Goal: Information Seeking & Learning: Learn about a topic

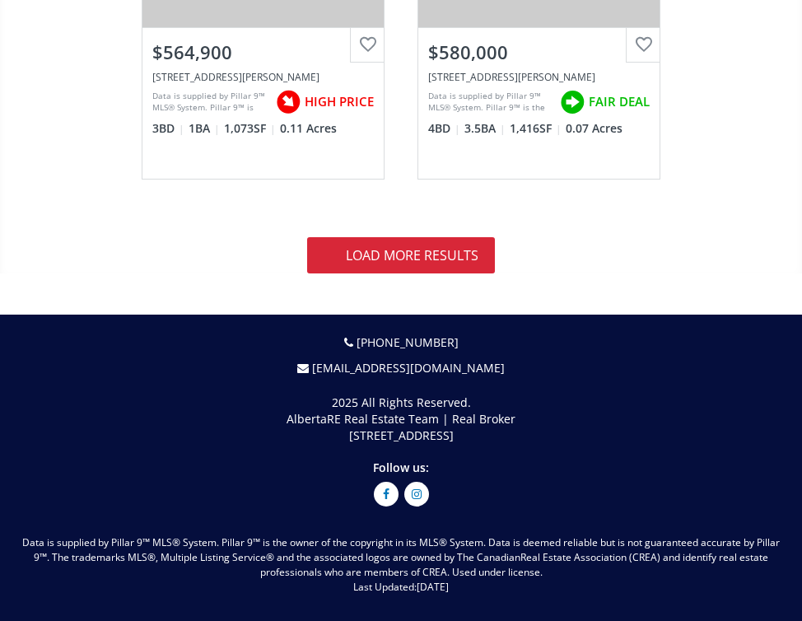
scroll to position [9920, 0]
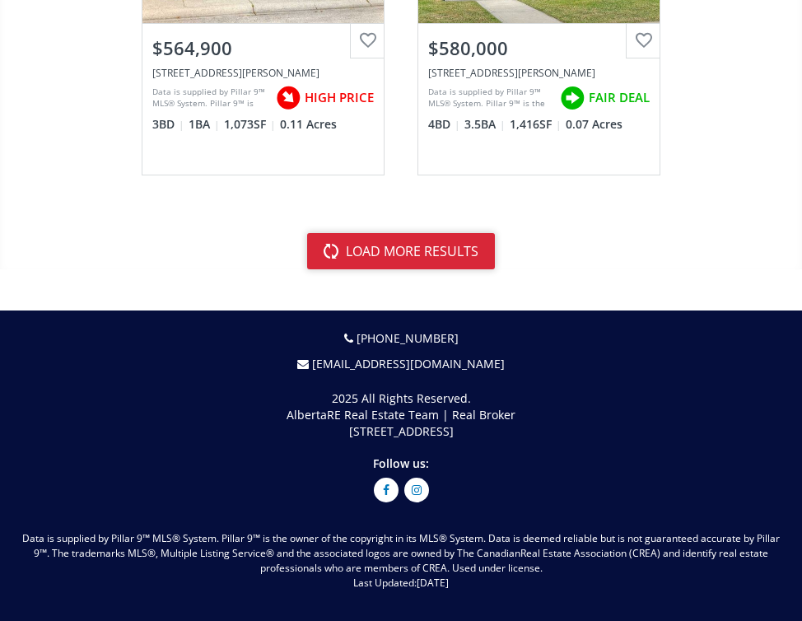
click at [424, 250] on button "load more results" at bounding box center [401, 251] width 188 height 36
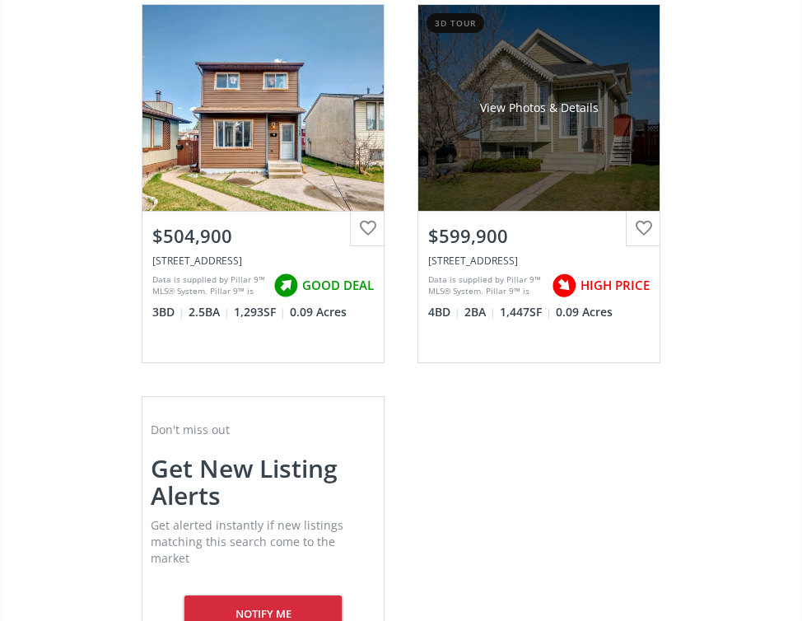
scroll to position [18364, 0]
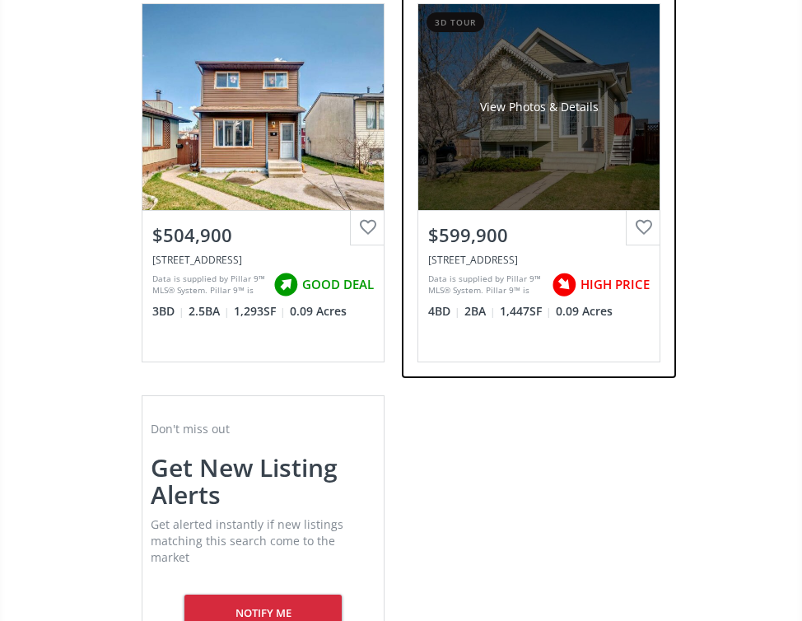
click at [418, 343] on div "3d tour View Photos & Details $599,900 [STREET_ADDRESS] Data is supplied by Pil…" at bounding box center [539, 182] width 243 height 359
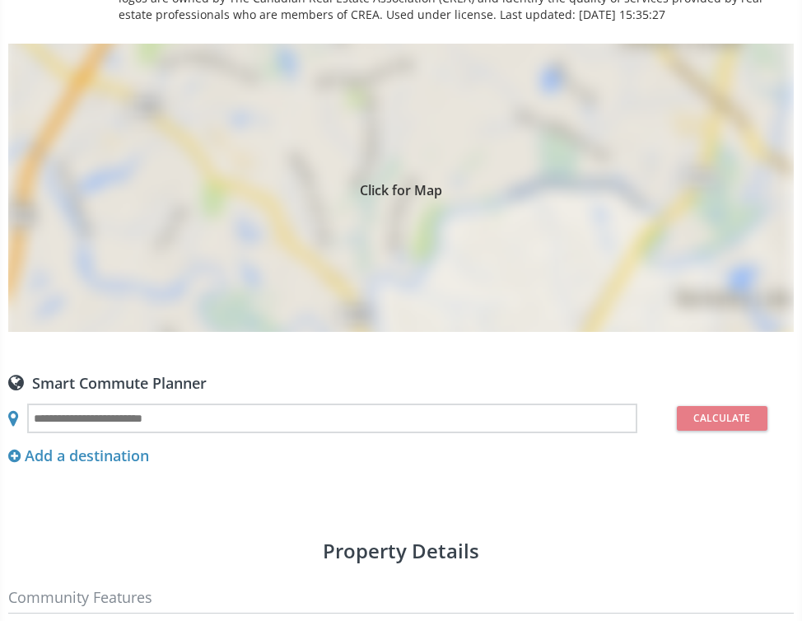
scroll to position [1370, 0]
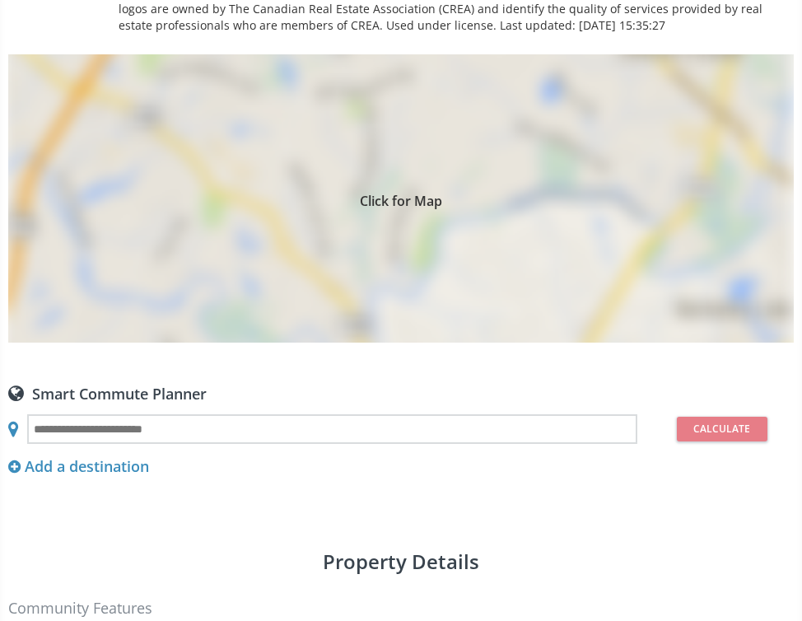
click at [381, 226] on div "Click for Map" at bounding box center [401, 198] width 786 height 288
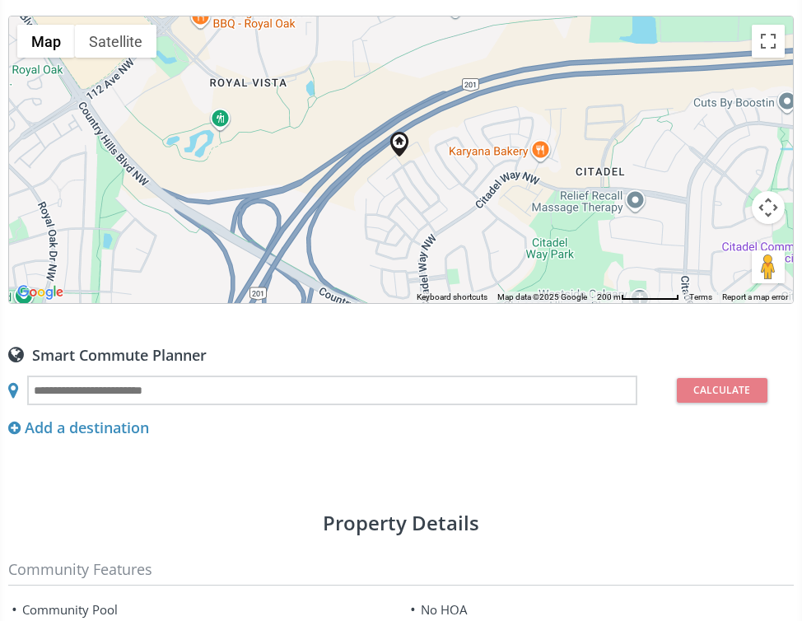
scroll to position [1407, 0]
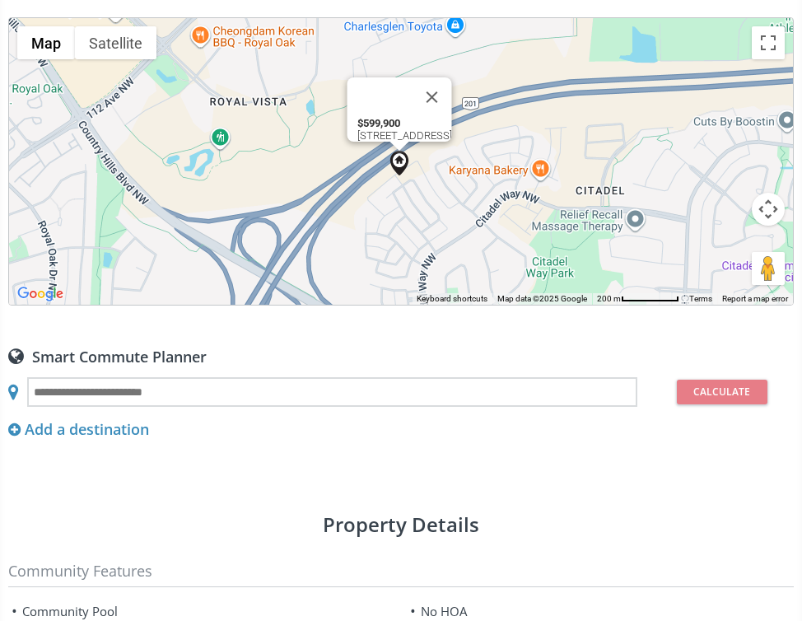
click at [400, 164] on img at bounding box center [399, 163] width 25 height 25
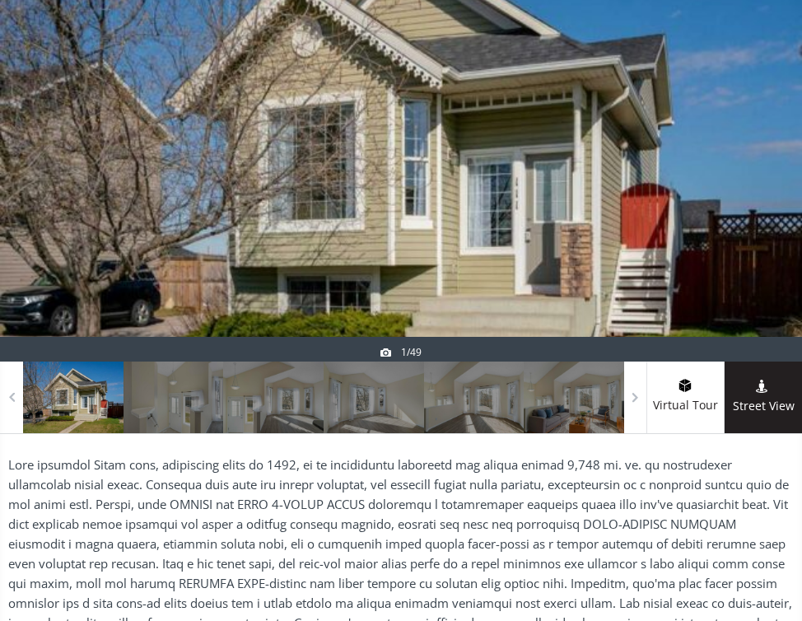
scroll to position [269, 0]
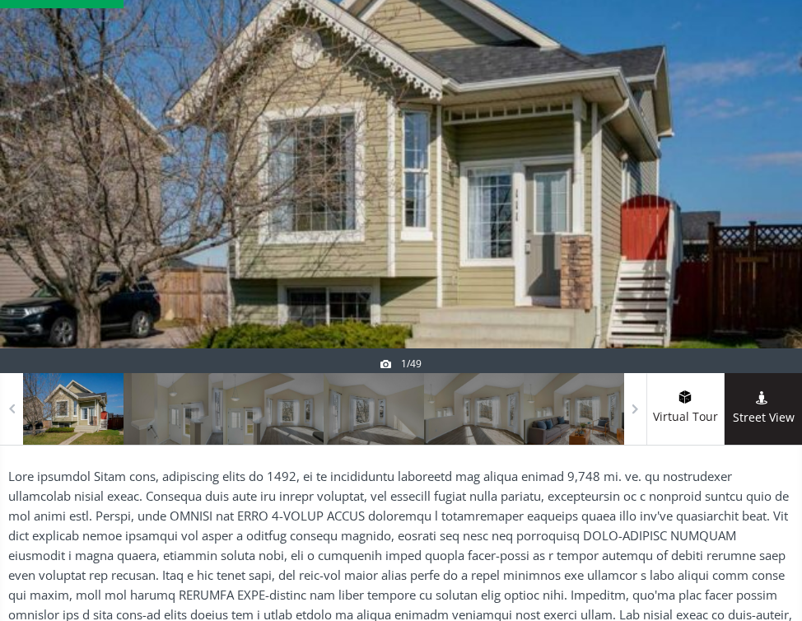
click at [340, 269] on div at bounding box center [401, 177] width 802 height 392
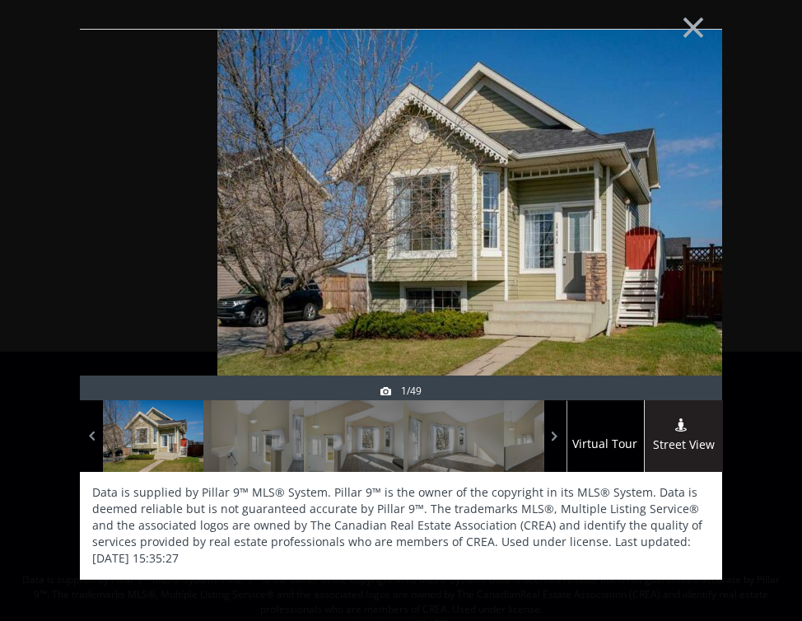
click at [657, 228] on div at bounding box center [682, 252] width 79 height 371
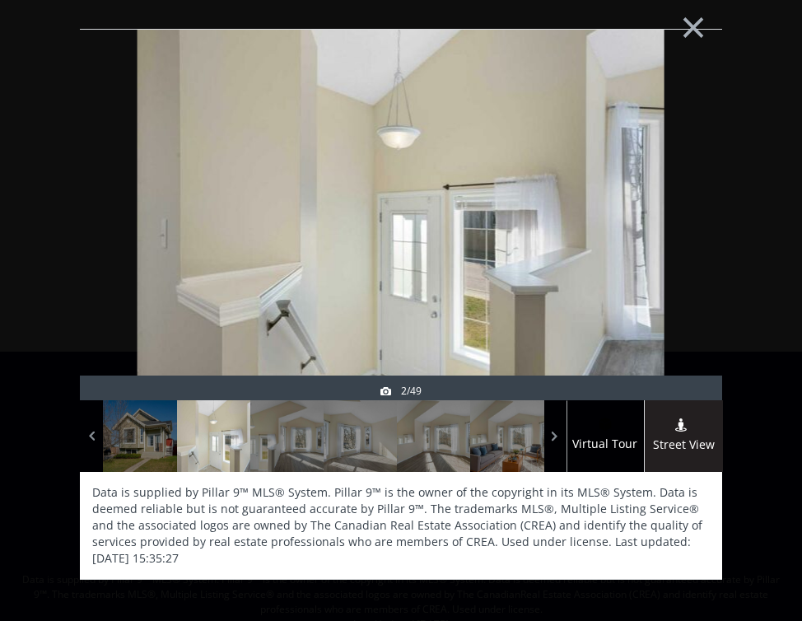
click at [619, 231] on img at bounding box center [401, 214] width 527 height 395
click at [680, 236] on div at bounding box center [682, 252] width 79 height 371
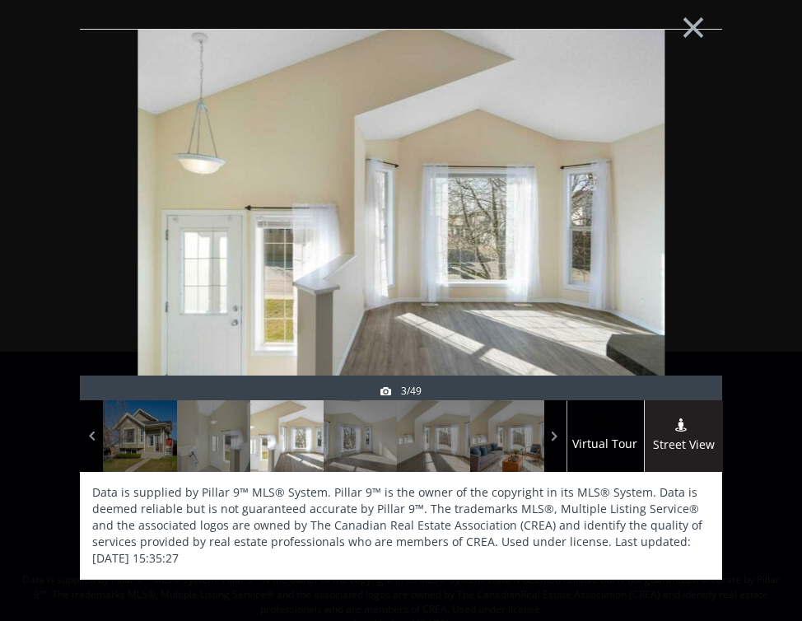
click at [684, 237] on div at bounding box center [682, 252] width 79 height 371
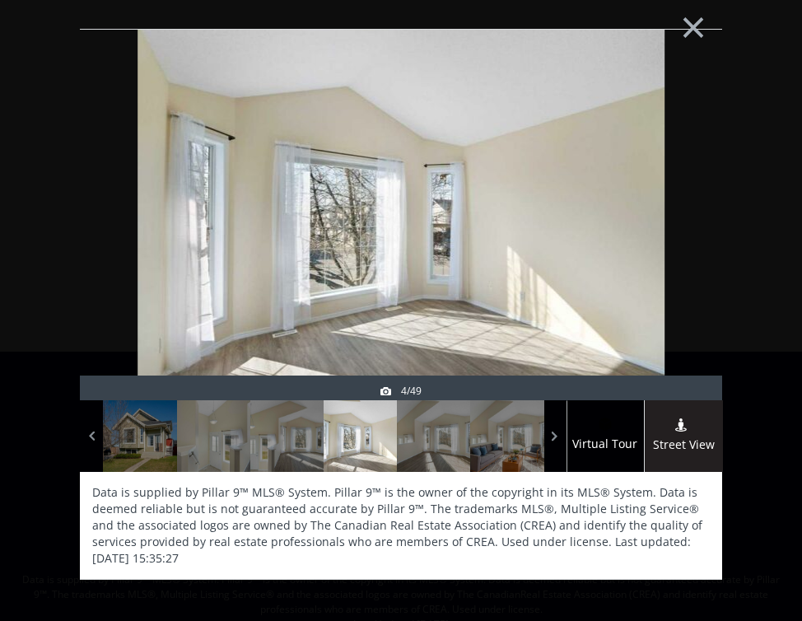
click at [684, 237] on div at bounding box center [682, 252] width 79 height 371
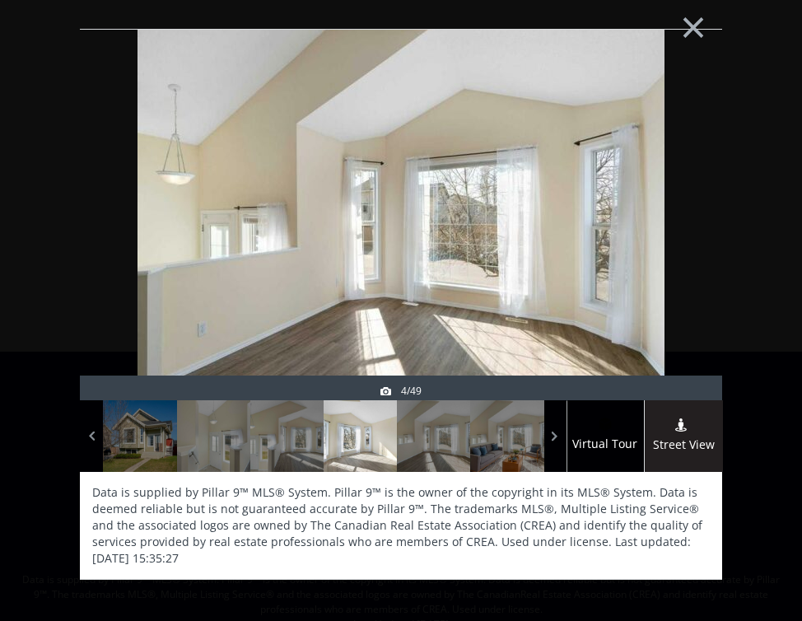
click at [684, 237] on div at bounding box center [682, 252] width 79 height 371
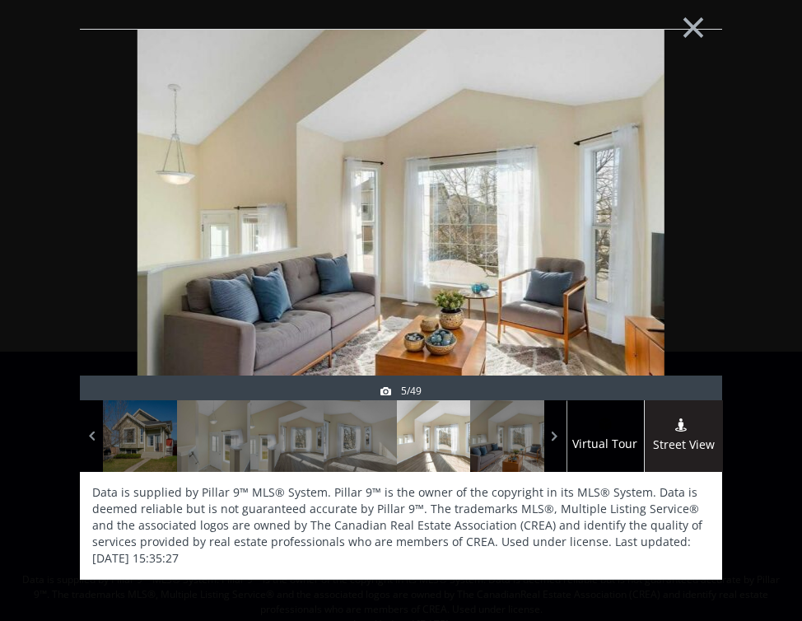
click at [684, 237] on div at bounding box center [682, 252] width 79 height 371
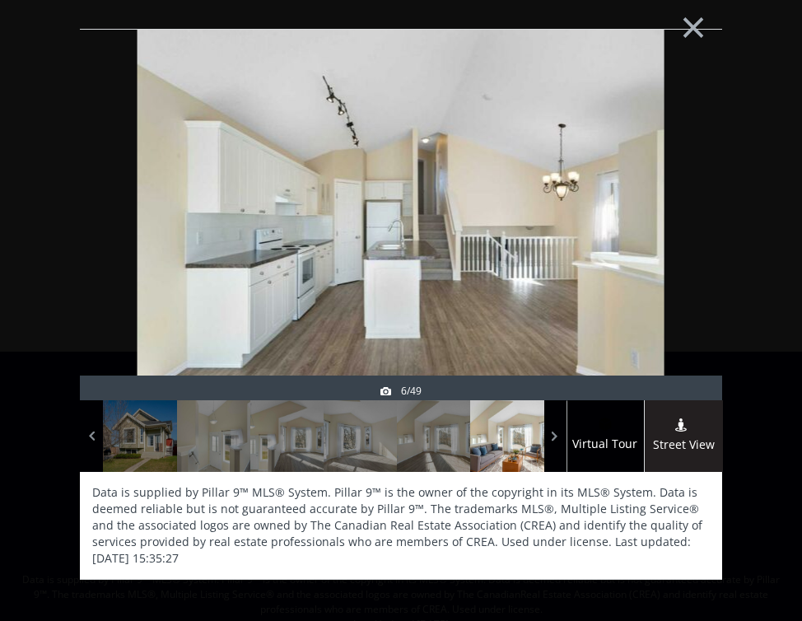
click at [684, 237] on div at bounding box center [682, 252] width 79 height 371
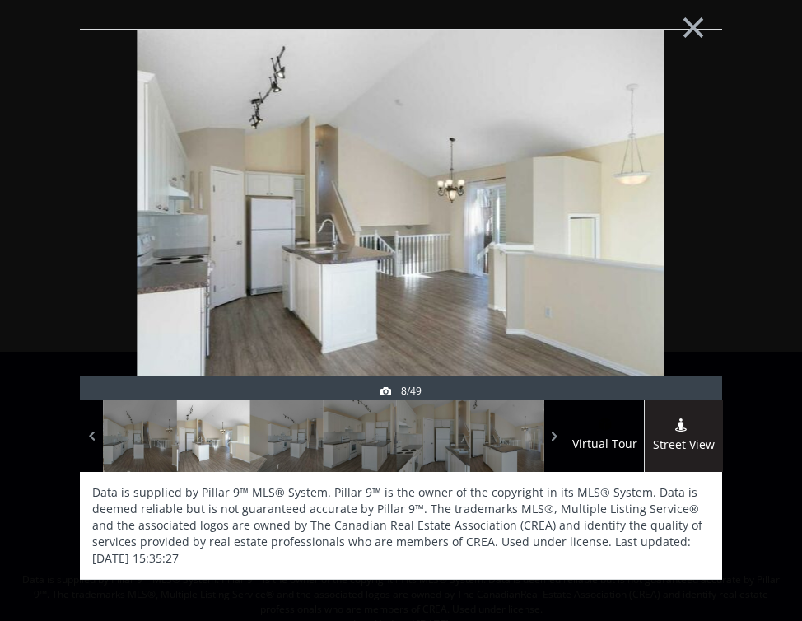
click at [684, 237] on div at bounding box center [682, 252] width 79 height 371
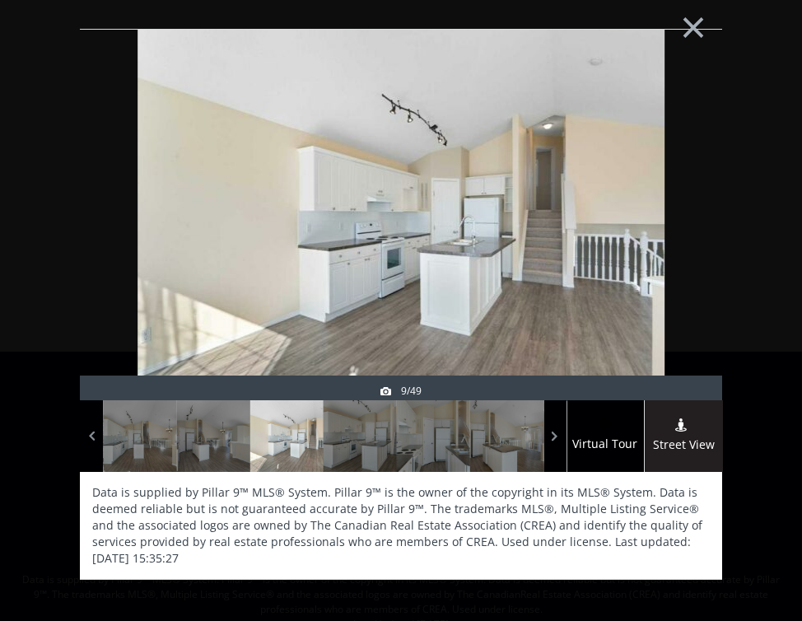
click at [684, 237] on div at bounding box center [682, 252] width 79 height 371
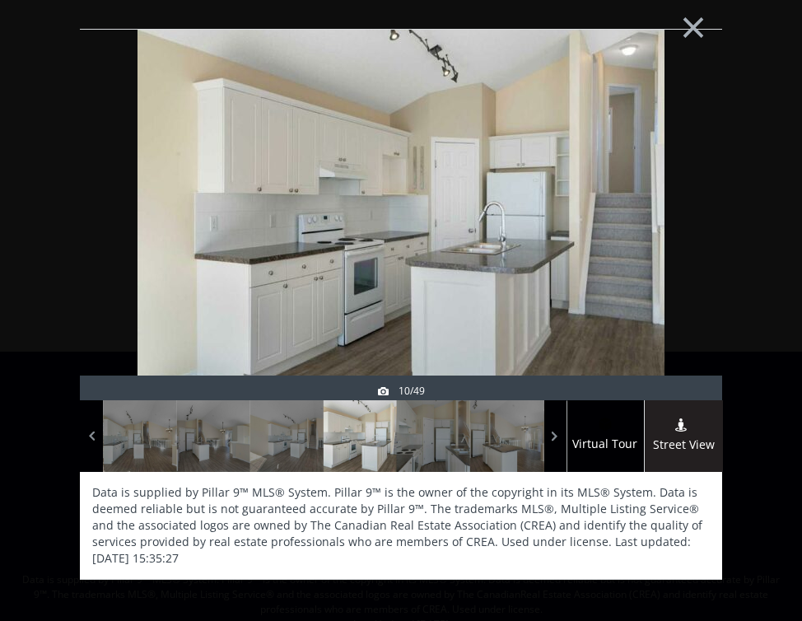
click at [684, 237] on div at bounding box center [682, 252] width 79 height 371
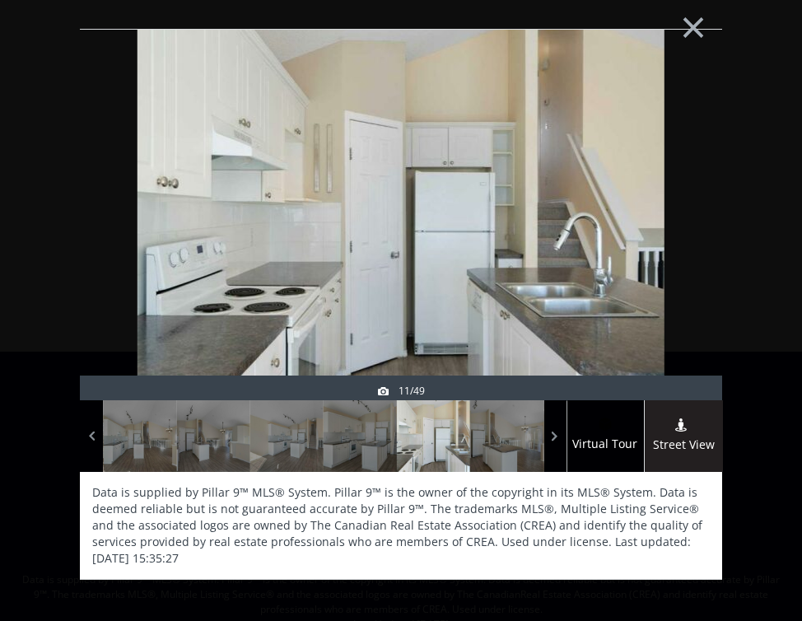
click at [684, 237] on div at bounding box center [682, 252] width 79 height 371
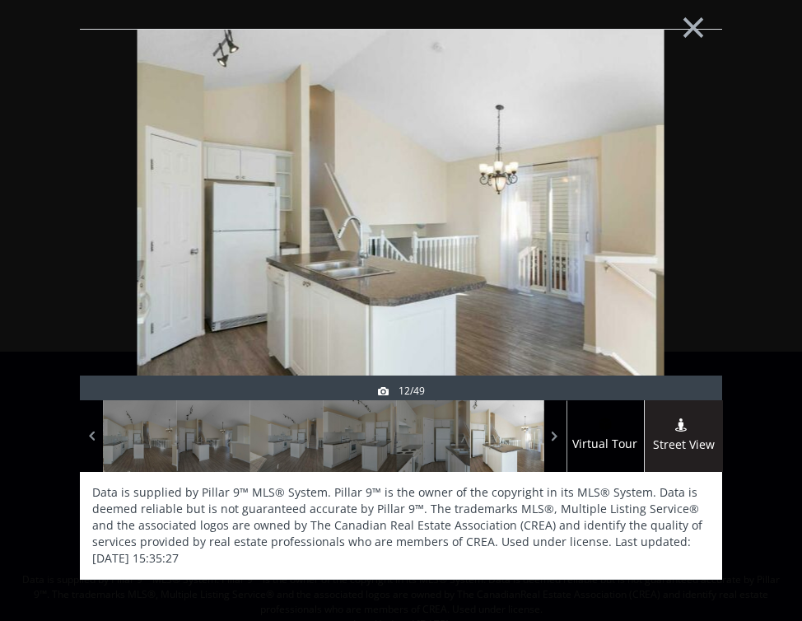
click at [684, 237] on div at bounding box center [682, 252] width 79 height 371
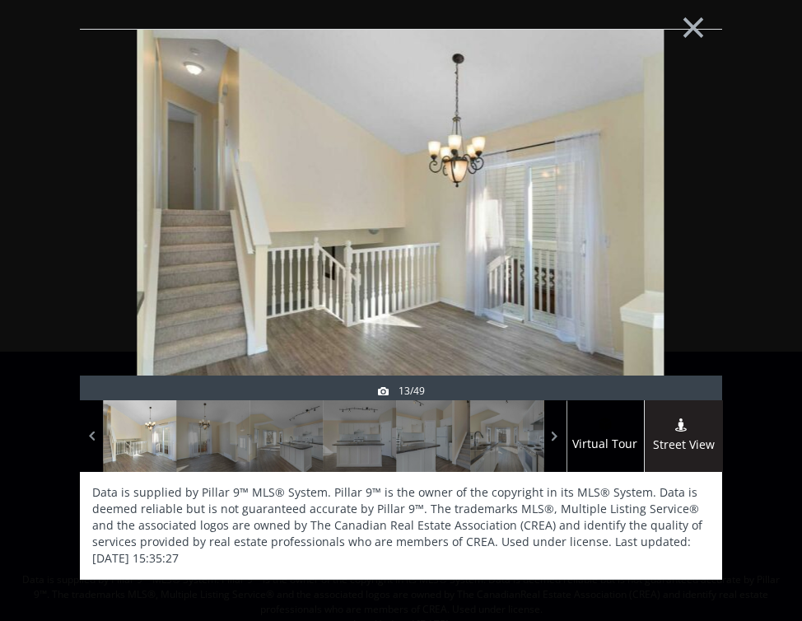
click at [684, 237] on div at bounding box center [682, 252] width 79 height 371
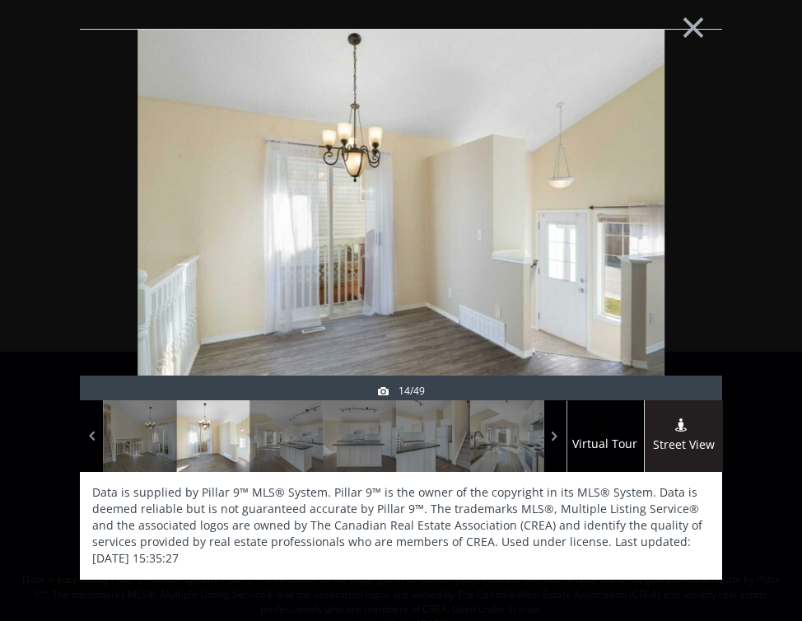
click at [684, 237] on div at bounding box center [682, 252] width 79 height 371
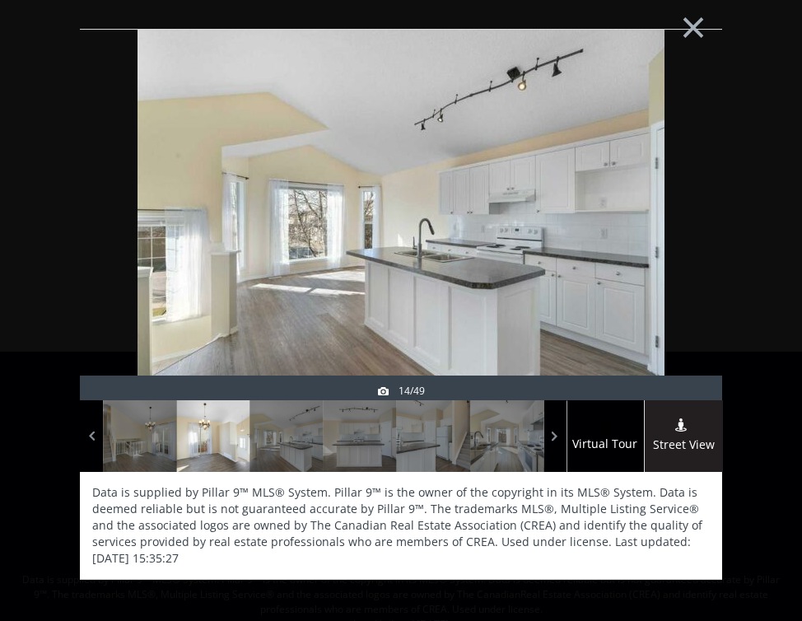
click at [684, 237] on div at bounding box center [682, 252] width 79 height 371
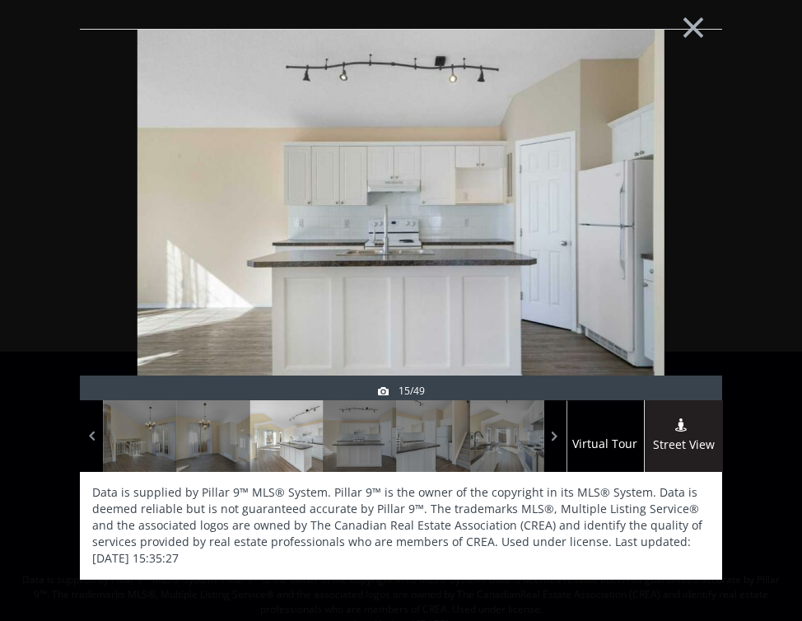
click at [684, 237] on div at bounding box center [682, 252] width 79 height 371
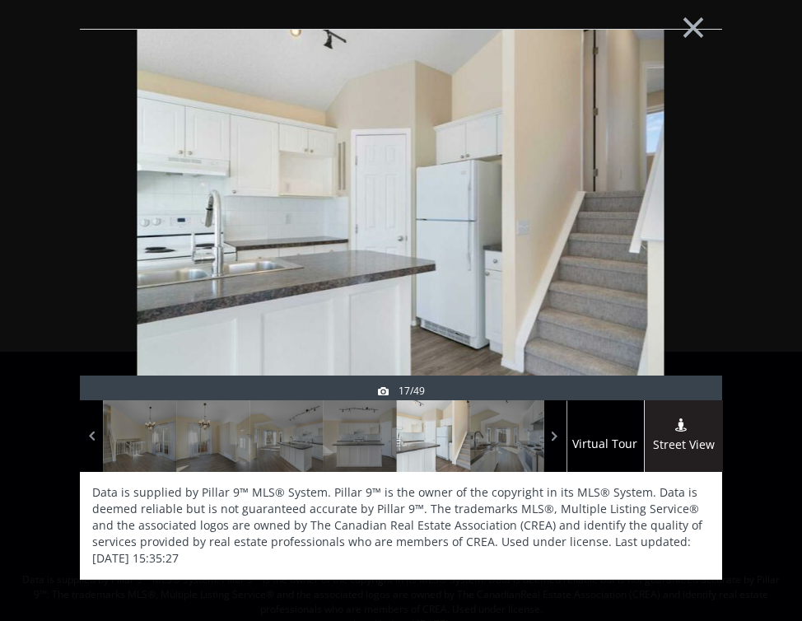
click at [684, 237] on div at bounding box center [682, 252] width 79 height 371
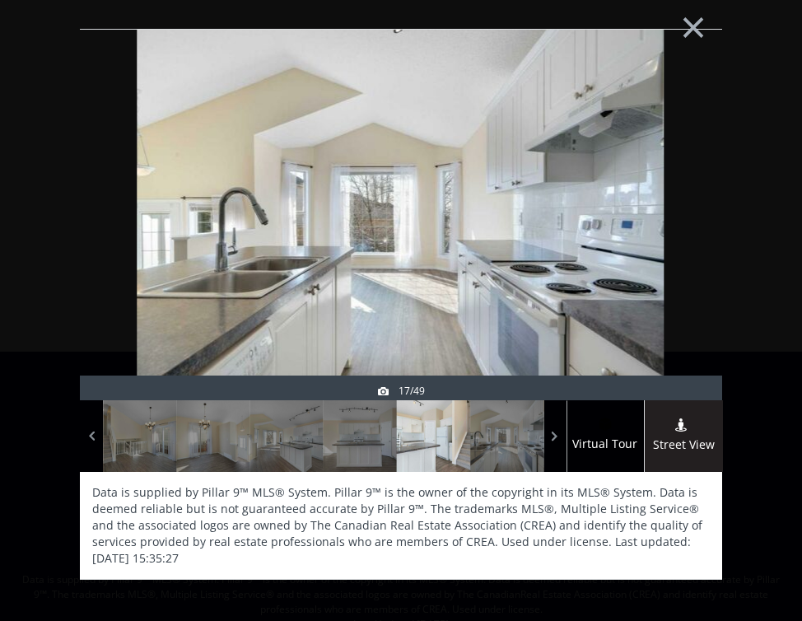
click at [684, 237] on div at bounding box center [682, 252] width 79 height 371
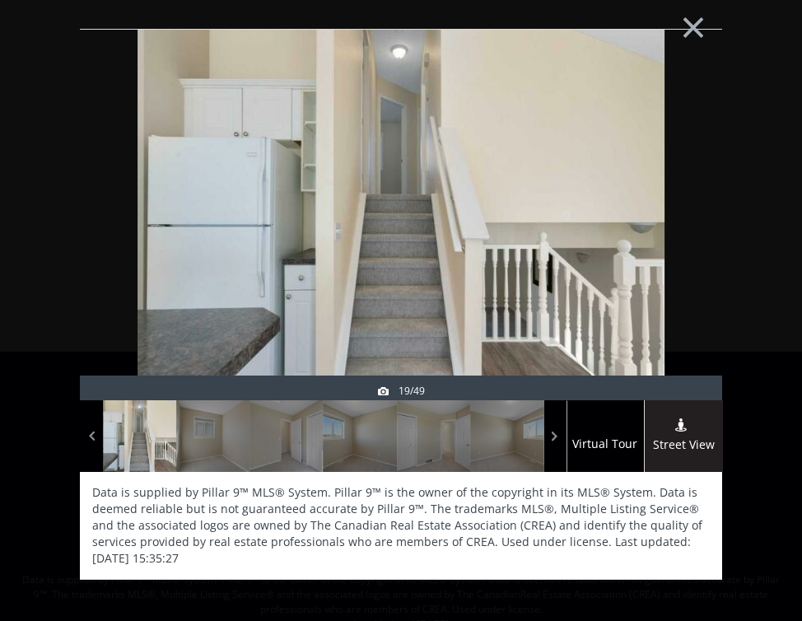
click at [684, 237] on div at bounding box center [682, 252] width 79 height 371
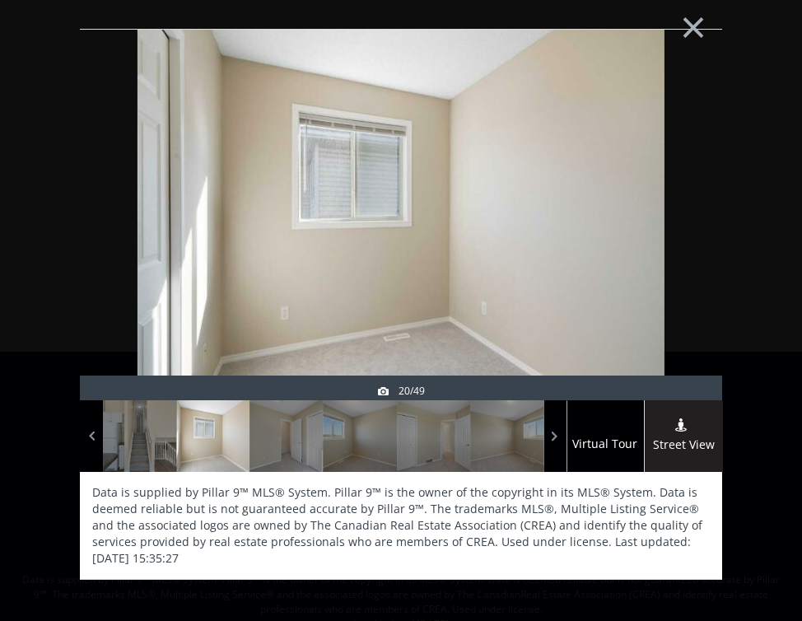
click at [684, 237] on div at bounding box center [682, 252] width 79 height 371
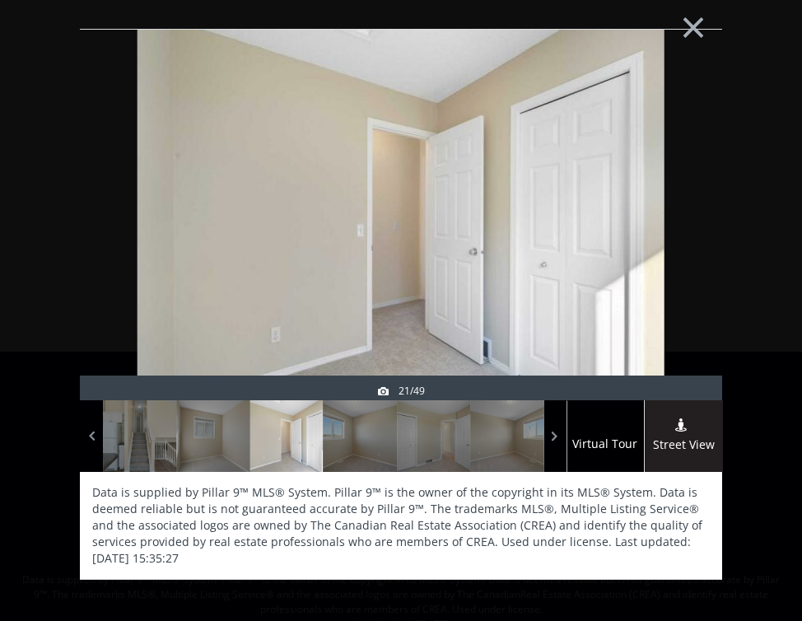
click at [684, 237] on div at bounding box center [682, 252] width 79 height 371
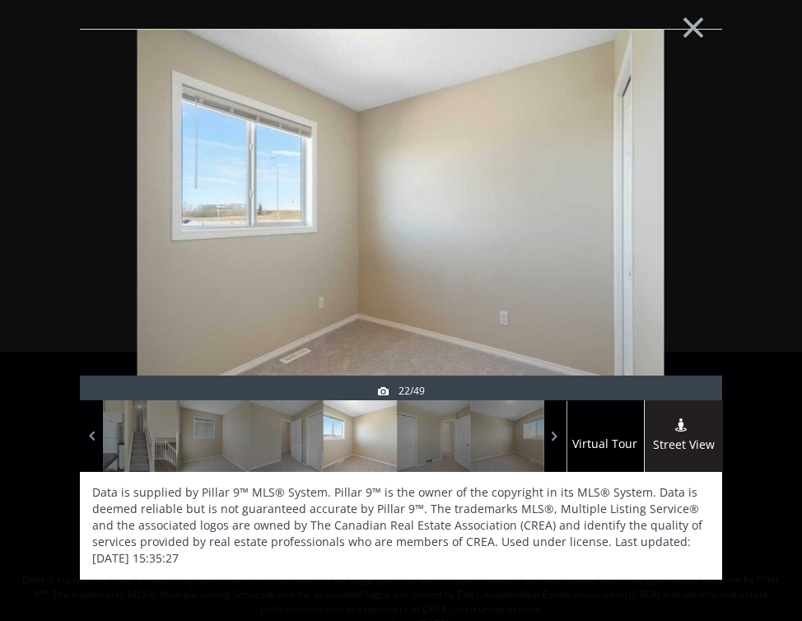
click at [684, 237] on div at bounding box center [682, 252] width 79 height 371
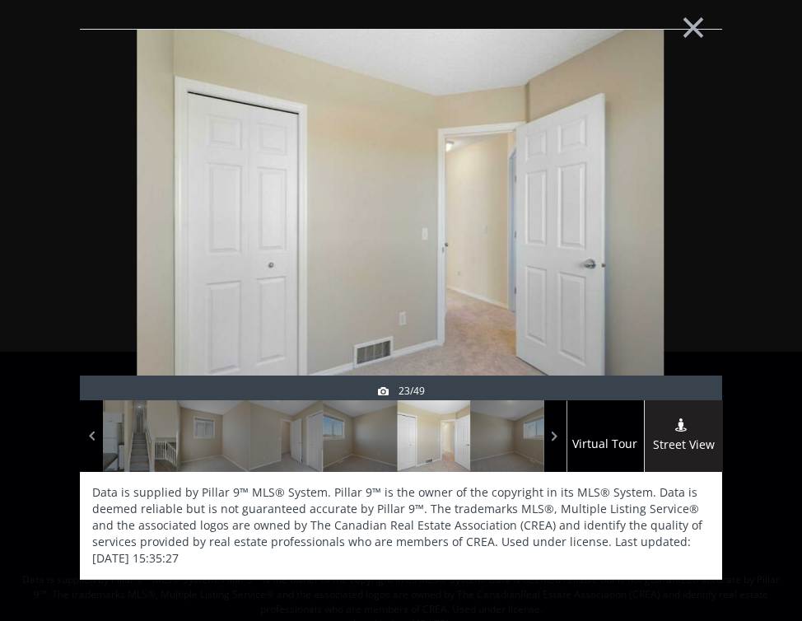
click at [684, 237] on div at bounding box center [682, 252] width 79 height 371
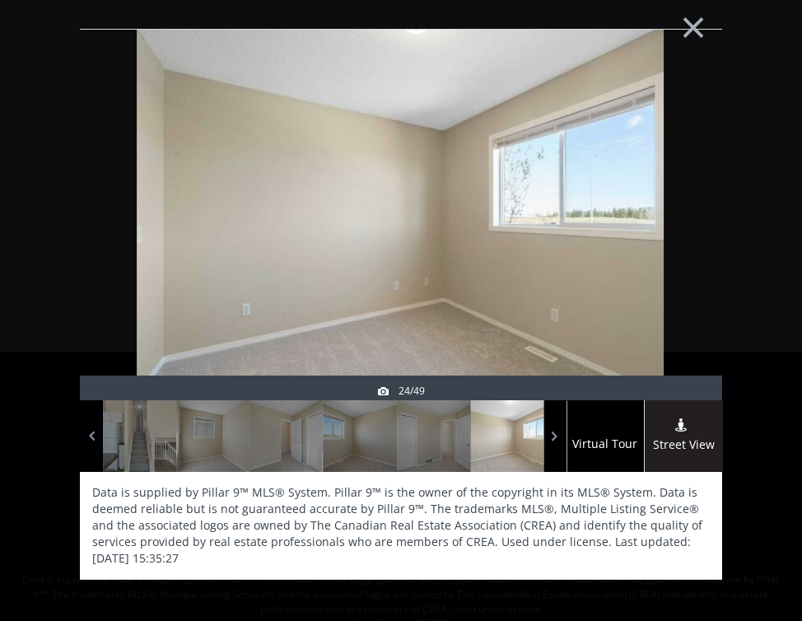
click at [684, 237] on div at bounding box center [682, 252] width 79 height 371
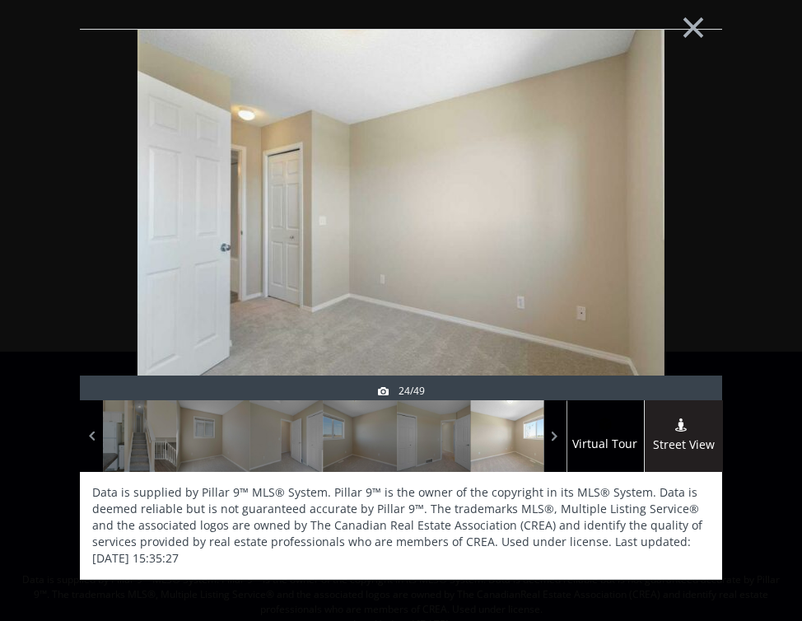
click at [684, 237] on div at bounding box center [682, 252] width 79 height 371
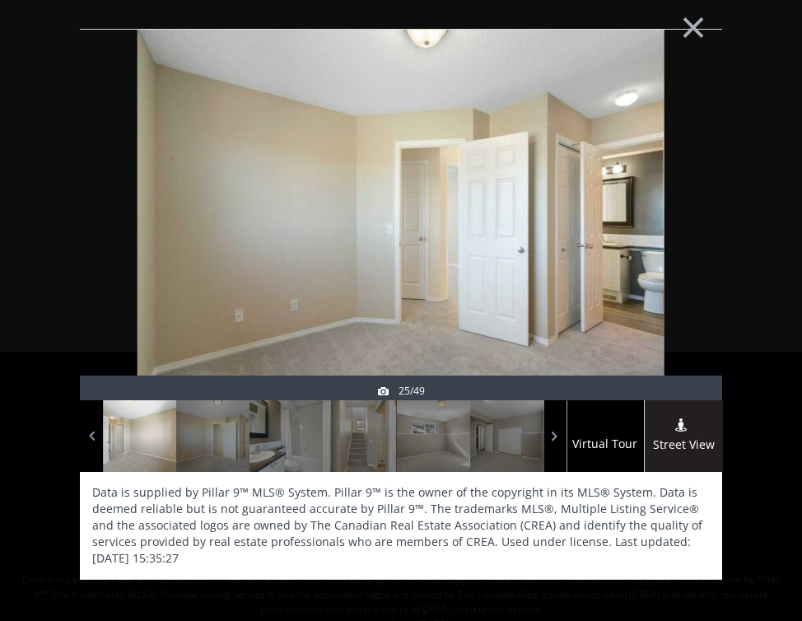
click at [684, 237] on div at bounding box center [682, 252] width 79 height 371
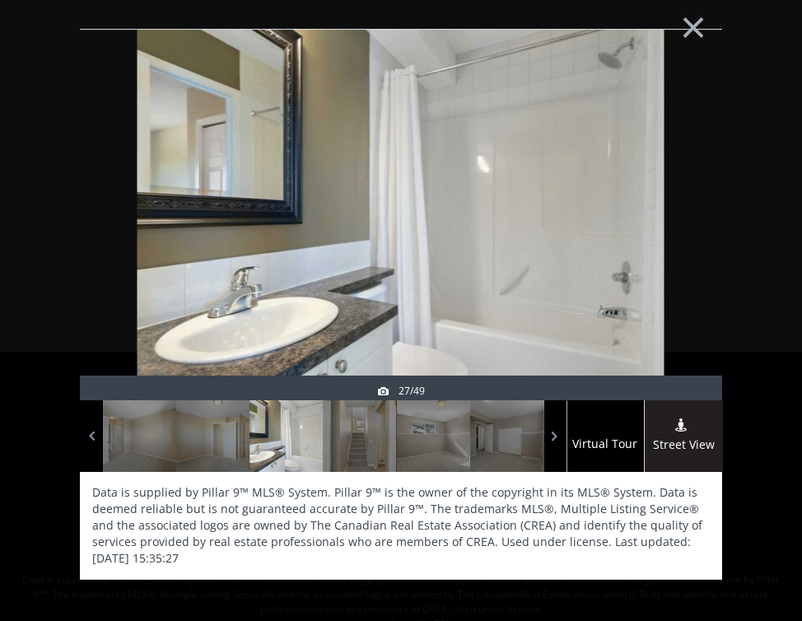
click at [684, 237] on div at bounding box center [682, 252] width 79 height 371
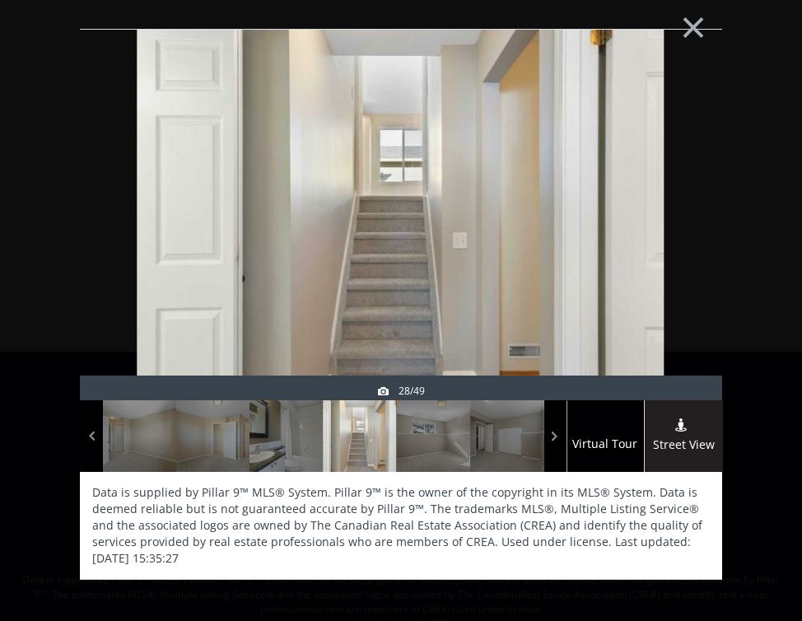
click at [684, 237] on div at bounding box center [682, 252] width 79 height 371
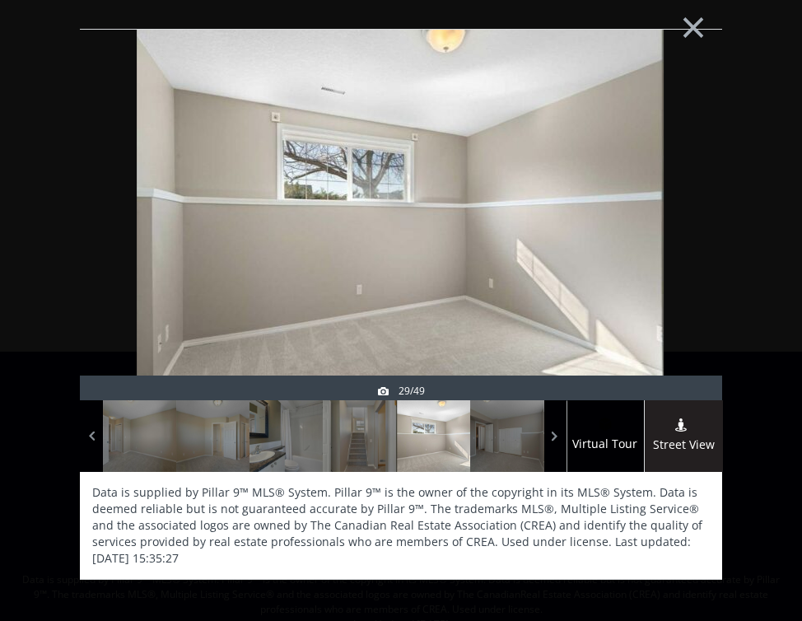
click at [684, 237] on div at bounding box center [682, 252] width 79 height 371
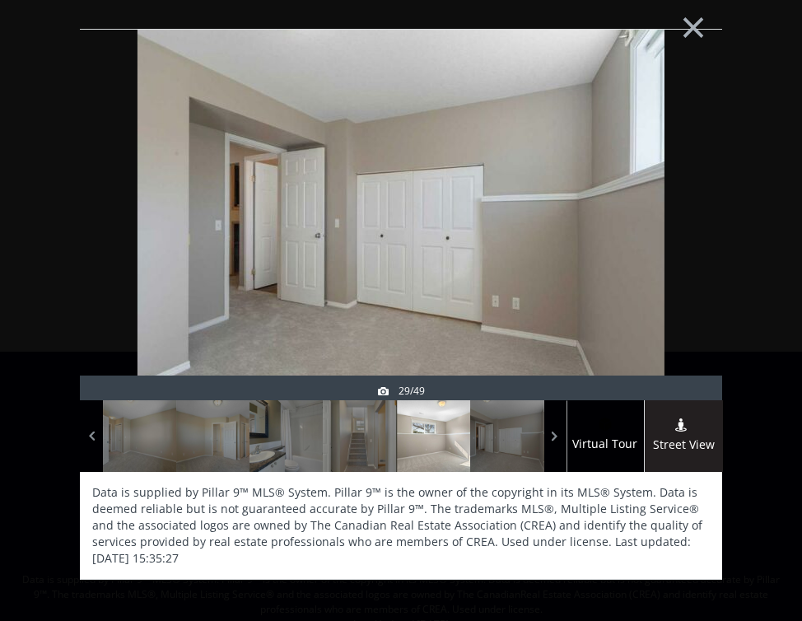
click at [684, 237] on div at bounding box center [682, 252] width 79 height 371
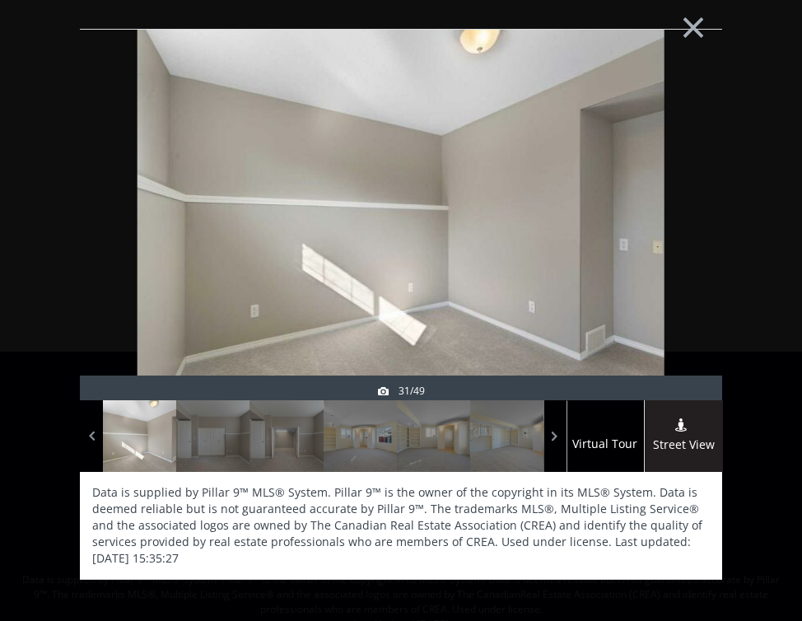
click at [684, 238] on div at bounding box center [682, 252] width 79 height 371
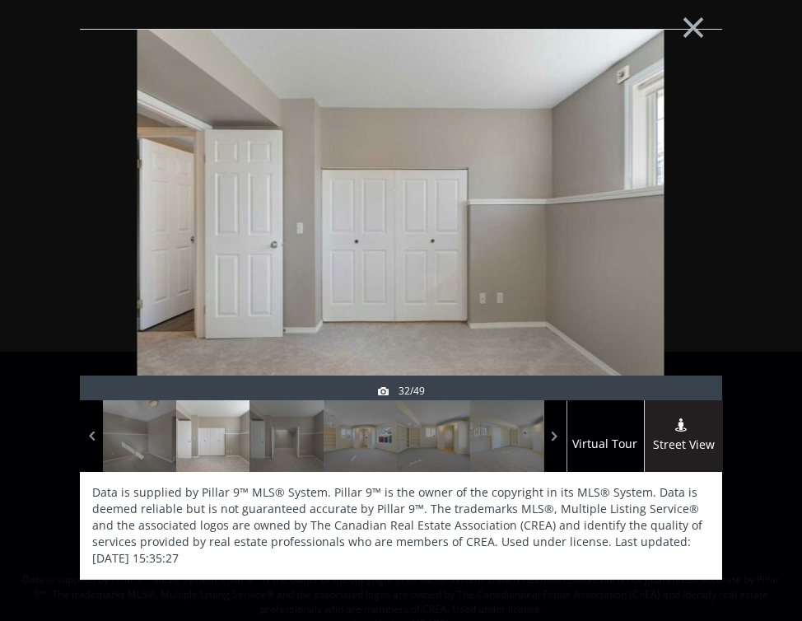
click at [684, 238] on div at bounding box center [682, 252] width 79 height 371
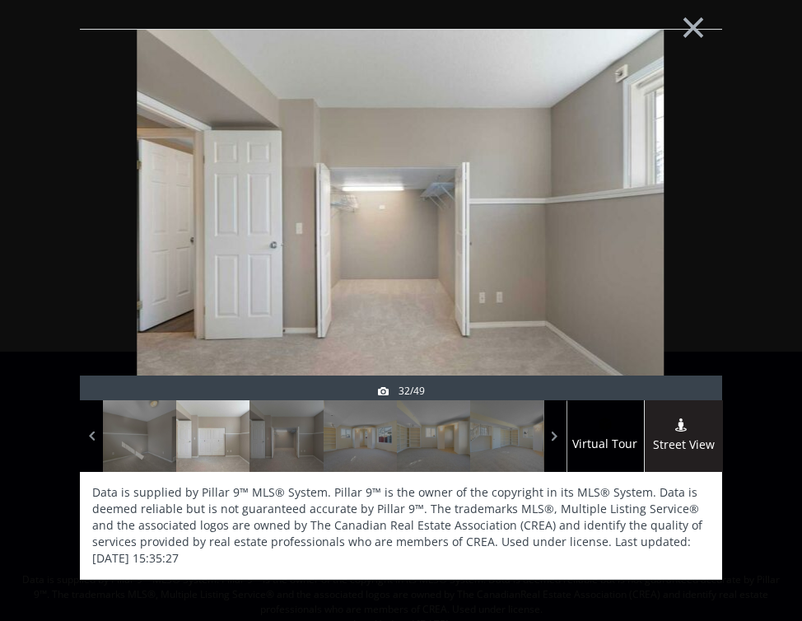
click at [684, 238] on div at bounding box center [682, 252] width 79 height 371
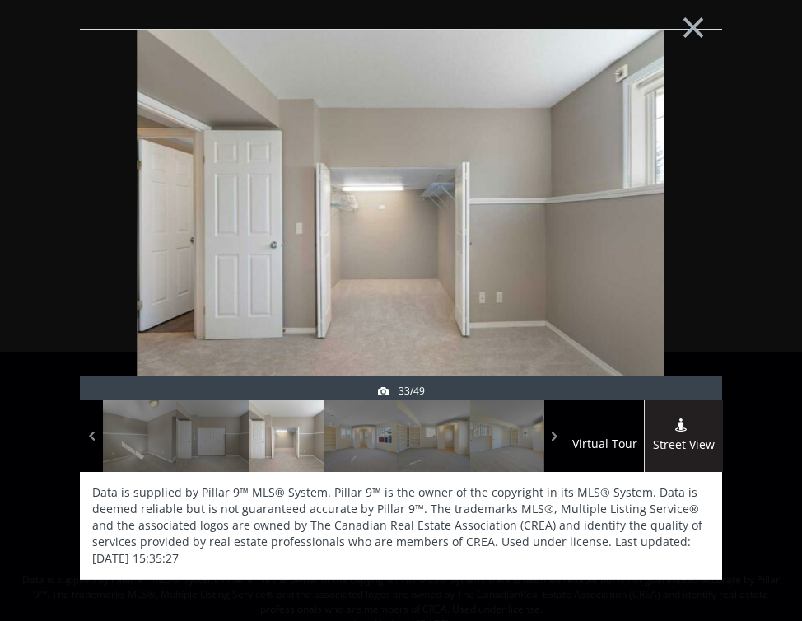
click at [684, 238] on div at bounding box center [682, 252] width 79 height 371
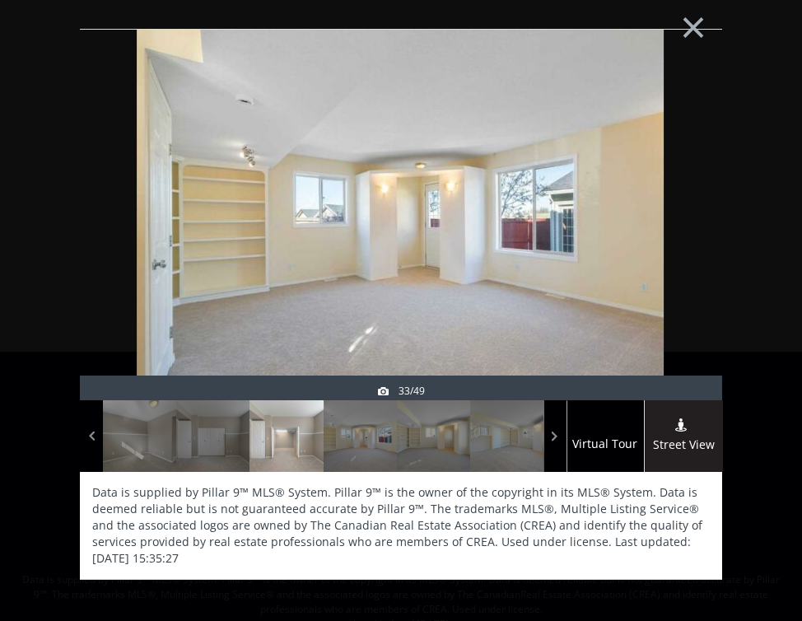
click at [684, 238] on div at bounding box center [682, 252] width 79 height 371
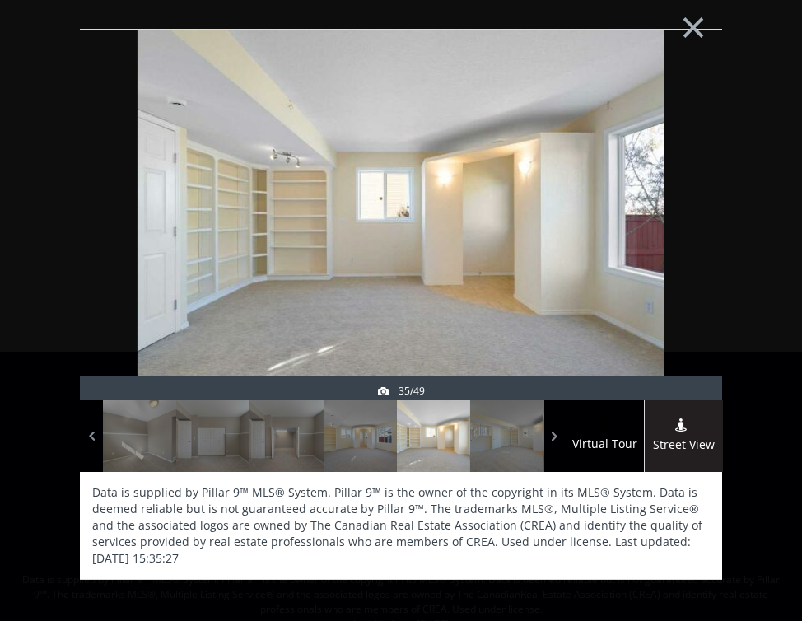
click at [684, 238] on div at bounding box center [682, 252] width 79 height 371
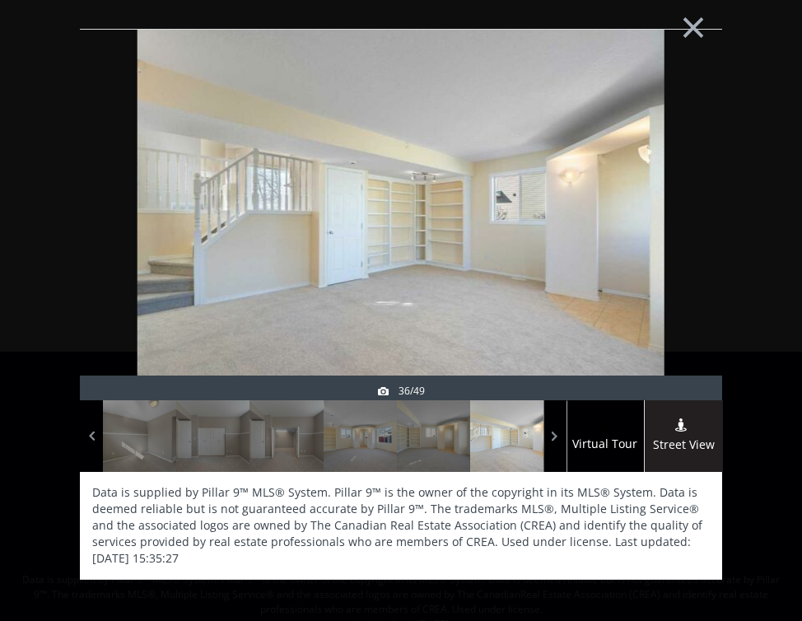
click at [684, 238] on div at bounding box center [682, 252] width 79 height 371
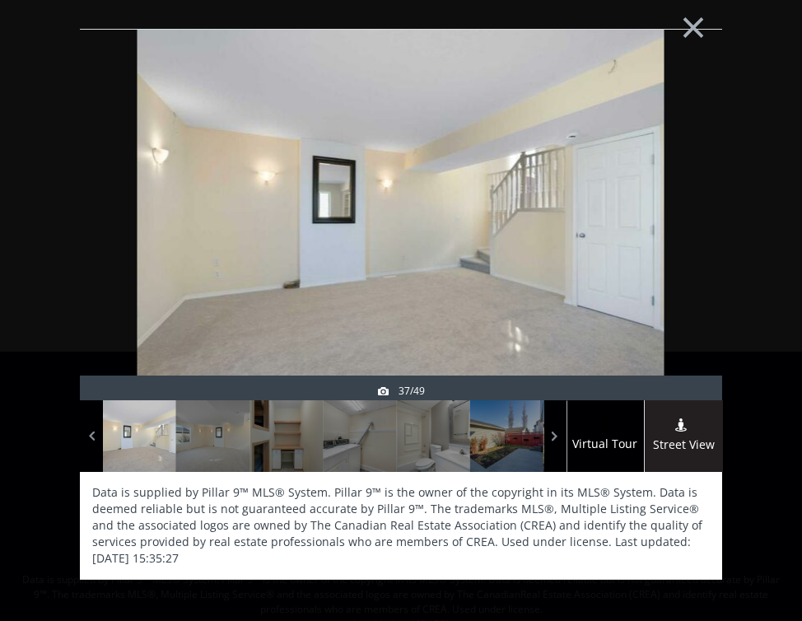
click at [684, 238] on div at bounding box center [682, 252] width 79 height 371
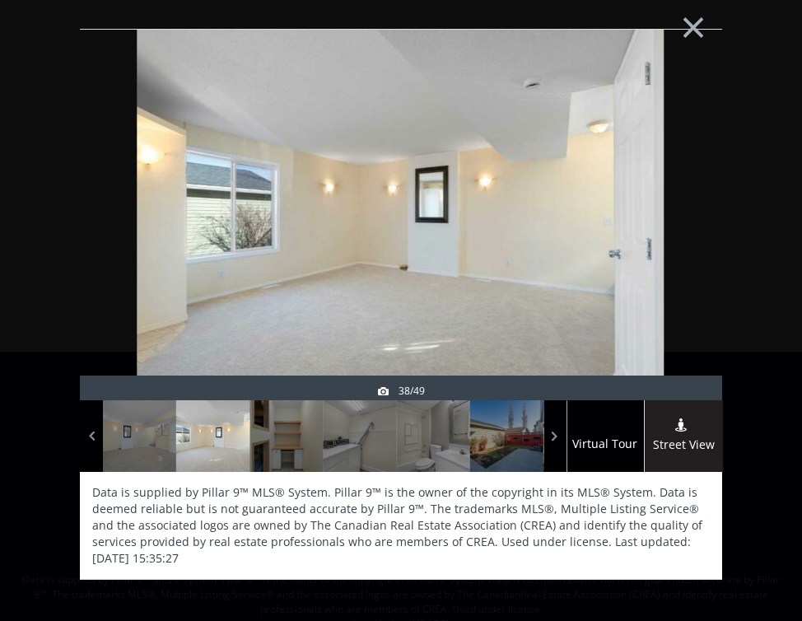
click at [684, 238] on div at bounding box center [682, 252] width 79 height 371
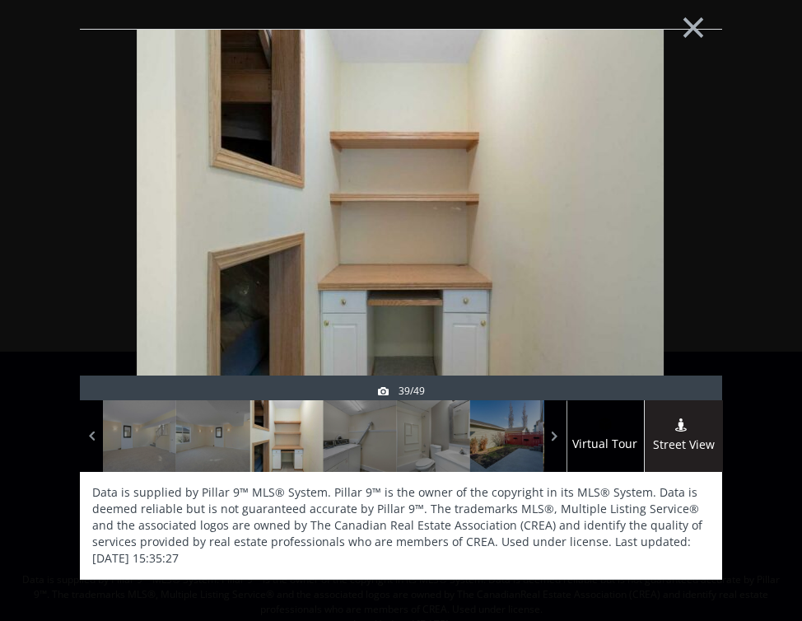
click at [684, 238] on div at bounding box center [682, 252] width 79 height 371
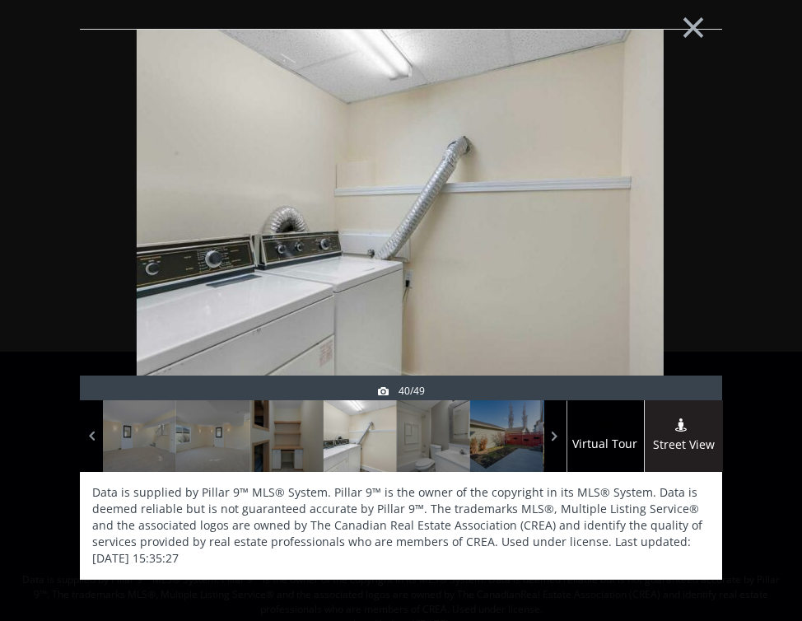
click at [684, 238] on div at bounding box center [682, 252] width 79 height 371
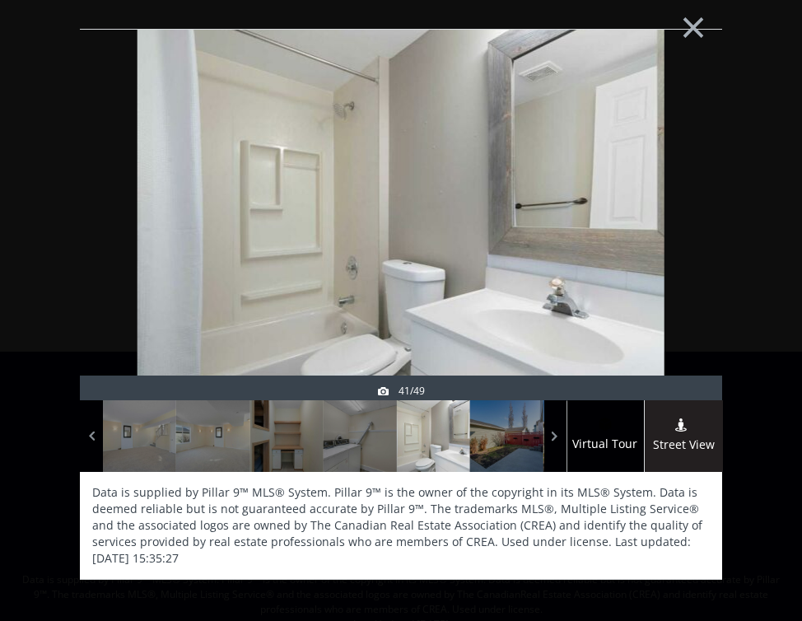
click at [684, 238] on div at bounding box center [682, 252] width 79 height 371
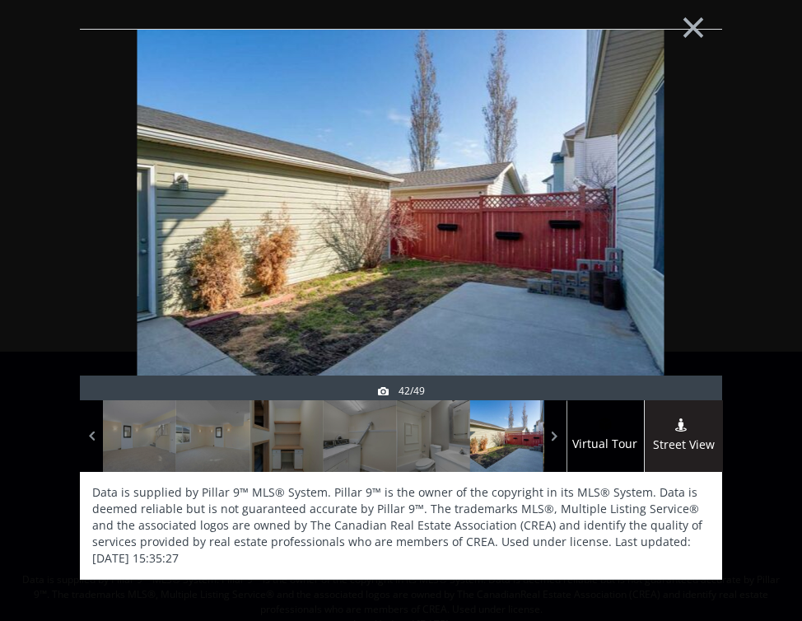
click at [684, 238] on div at bounding box center [682, 252] width 79 height 371
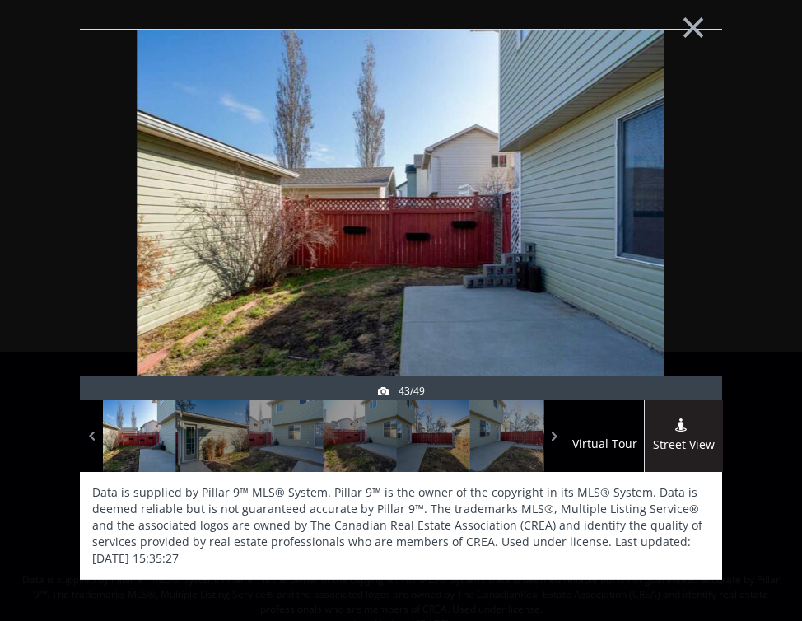
click at [684, 238] on div at bounding box center [682, 252] width 79 height 371
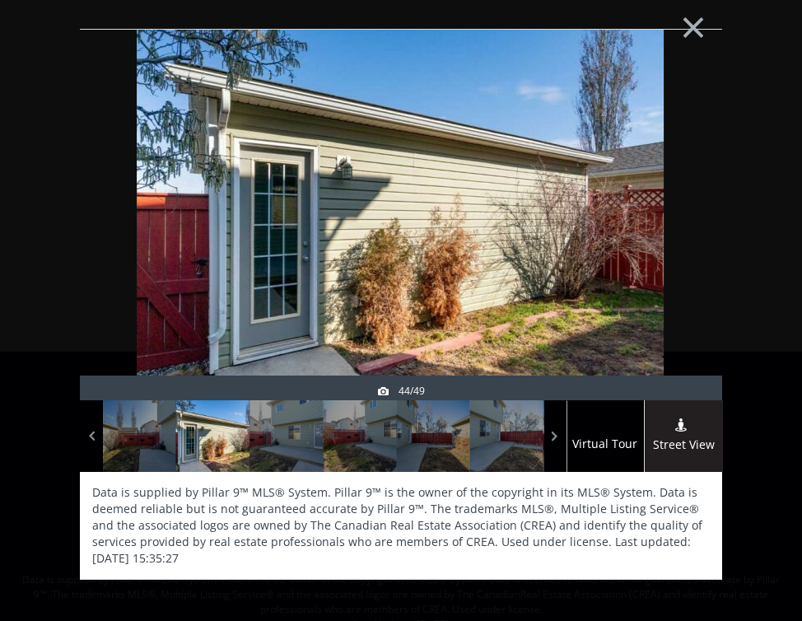
click at [684, 238] on div at bounding box center [682, 252] width 79 height 371
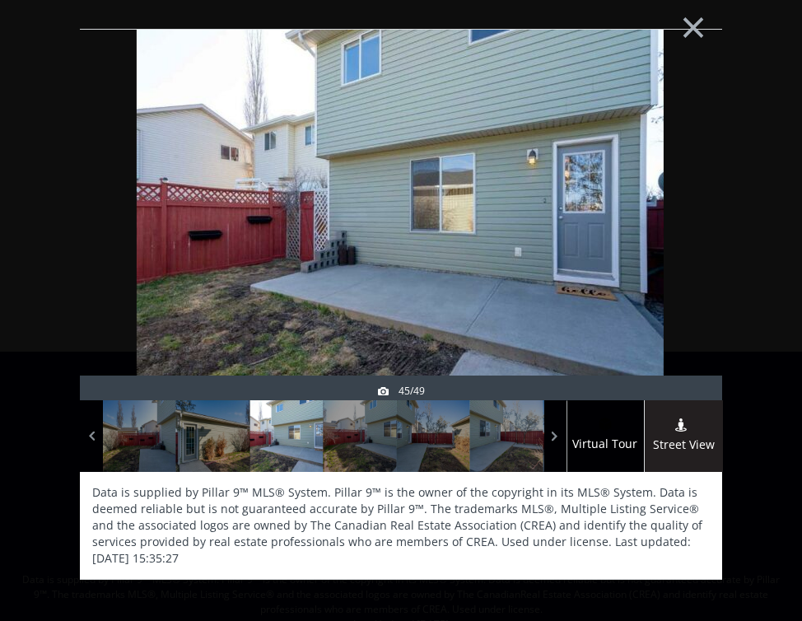
click at [684, 238] on div at bounding box center [682, 252] width 79 height 371
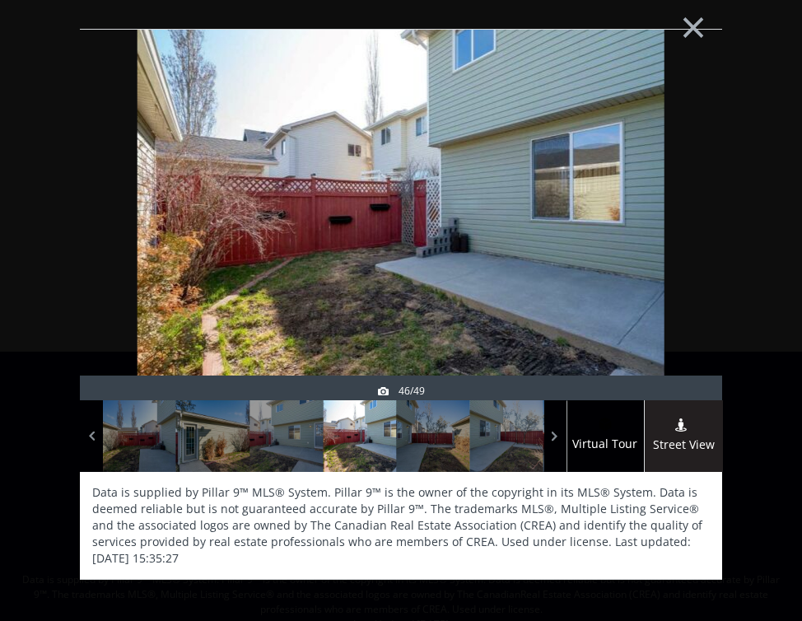
click at [684, 237] on div at bounding box center [682, 252] width 79 height 371
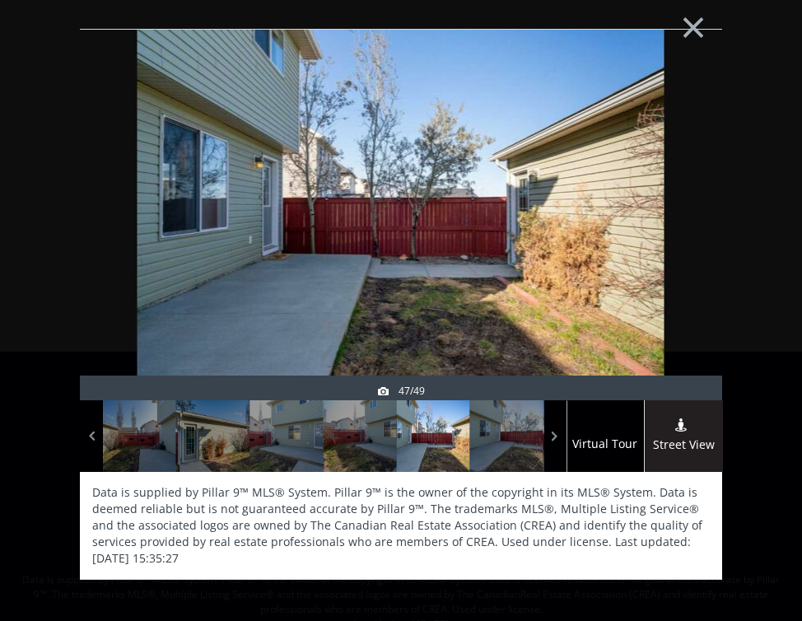
click at [684, 237] on div at bounding box center [682, 252] width 79 height 371
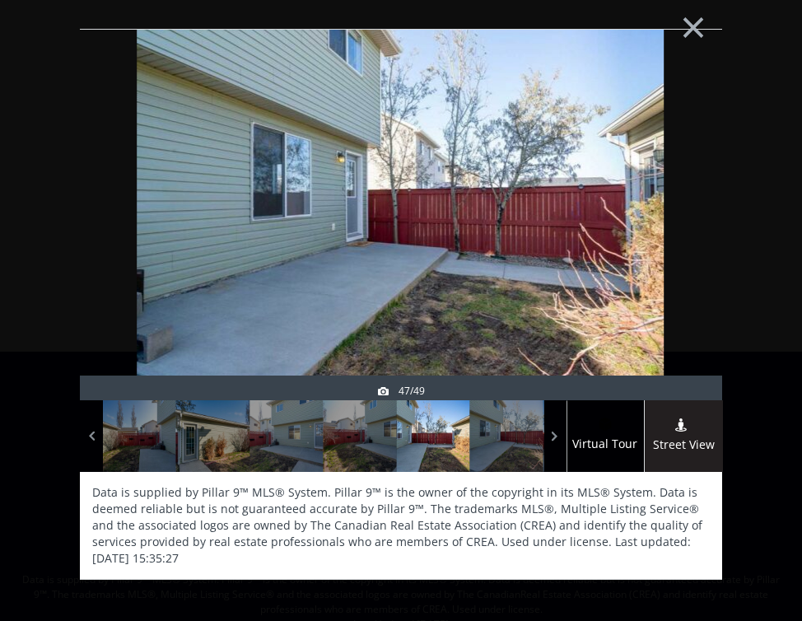
click at [684, 237] on div at bounding box center [682, 252] width 79 height 371
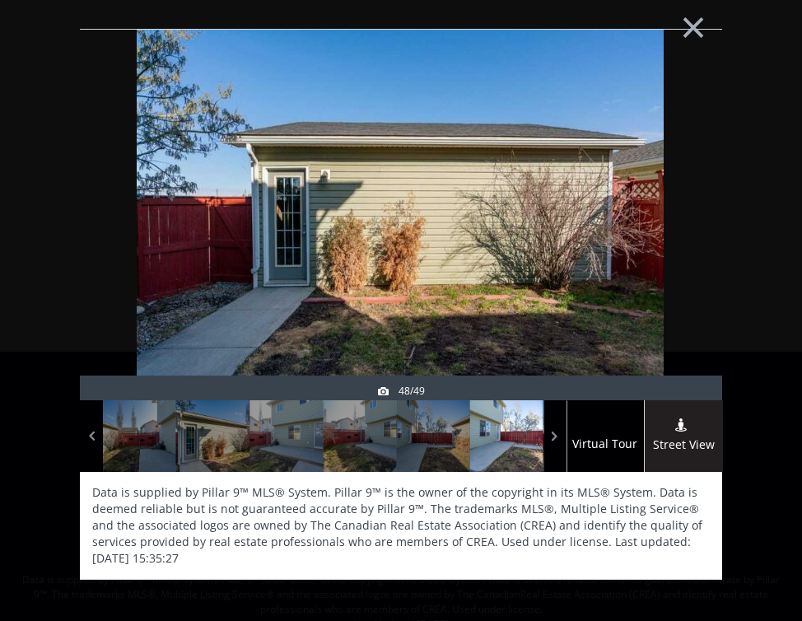
click at [684, 237] on div at bounding box center [682, 252] width 79 height 371
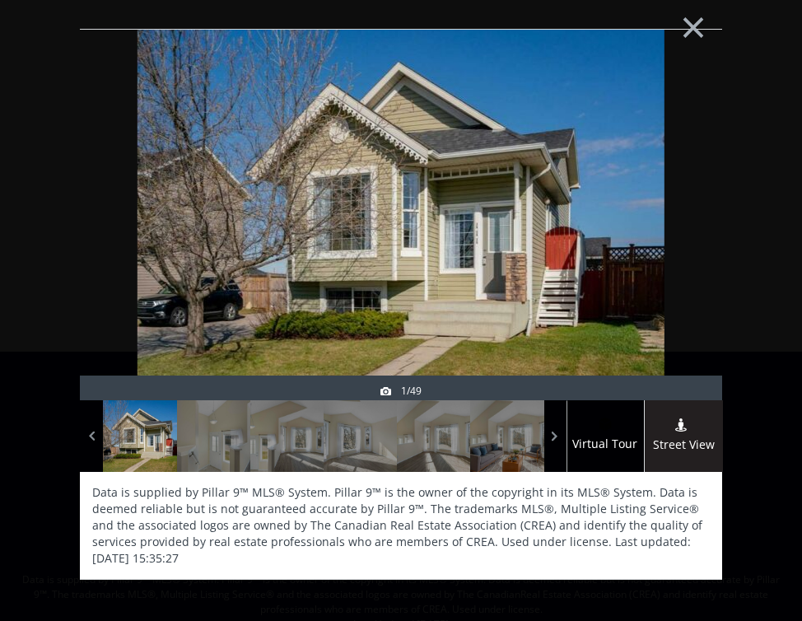
click at [684, 237] on div at bounding box center [682, 252] width 79 height 371
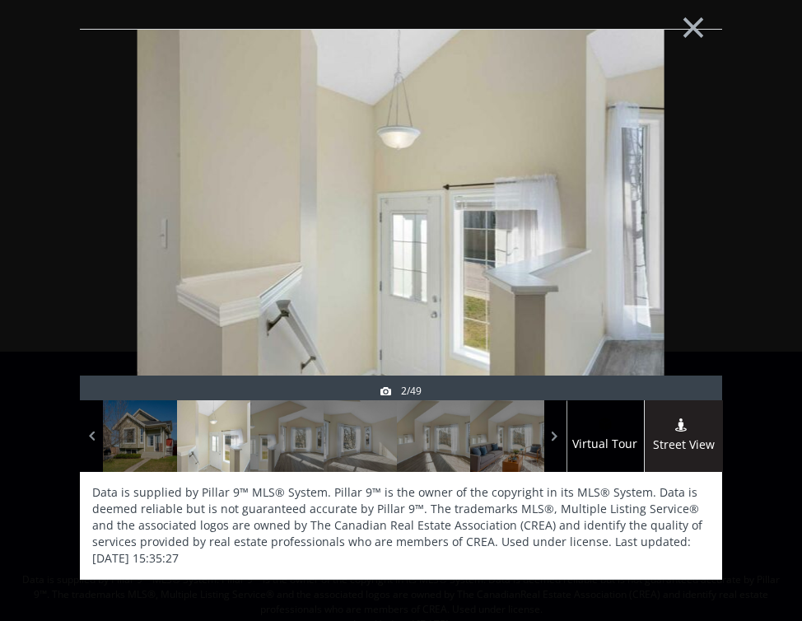
click at [684, 237] on div at bounding box center [682, 252] width 79 height 371
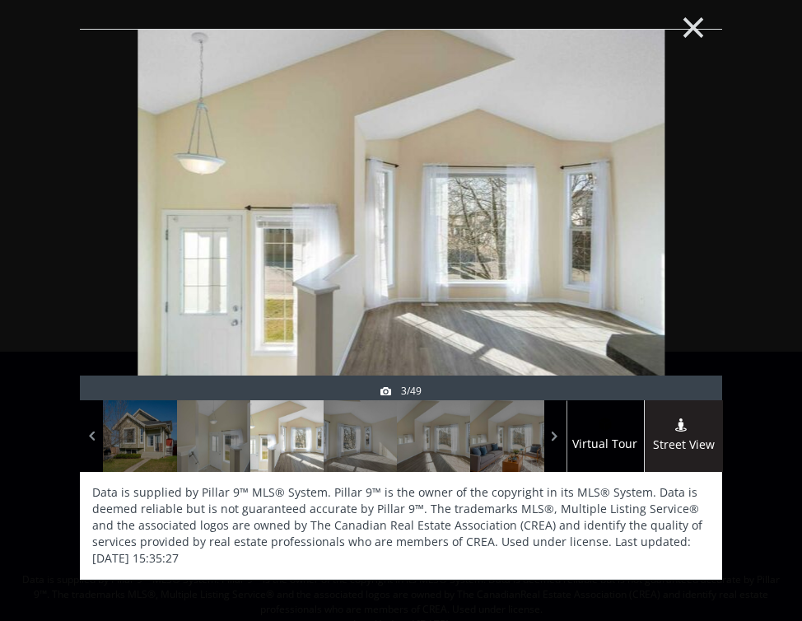
click at [702, 20] on button "×" at bounding box center [693, 26] width 91 height 68
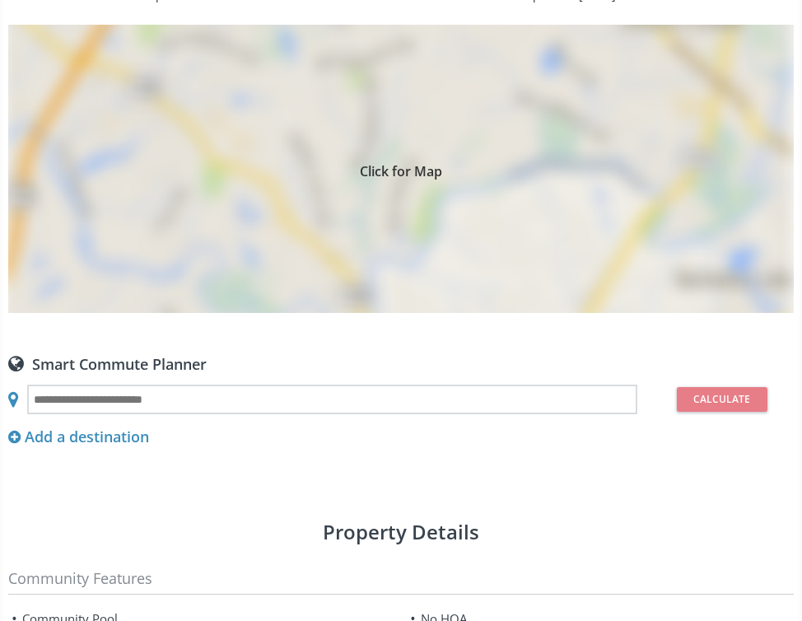
scroll to position [1420, 0]
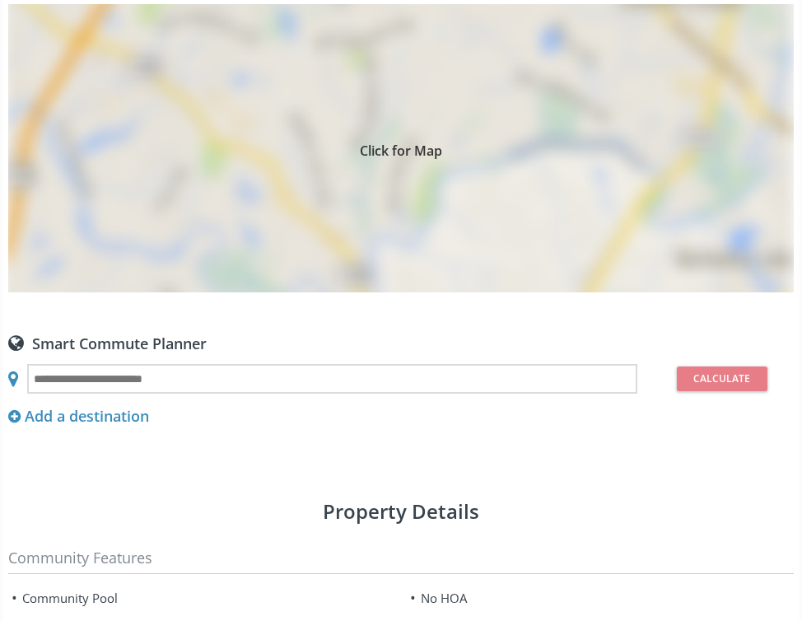
click at [471, 172] on div "Click for Map" at bounding box center [401, 148] width 786 height 288
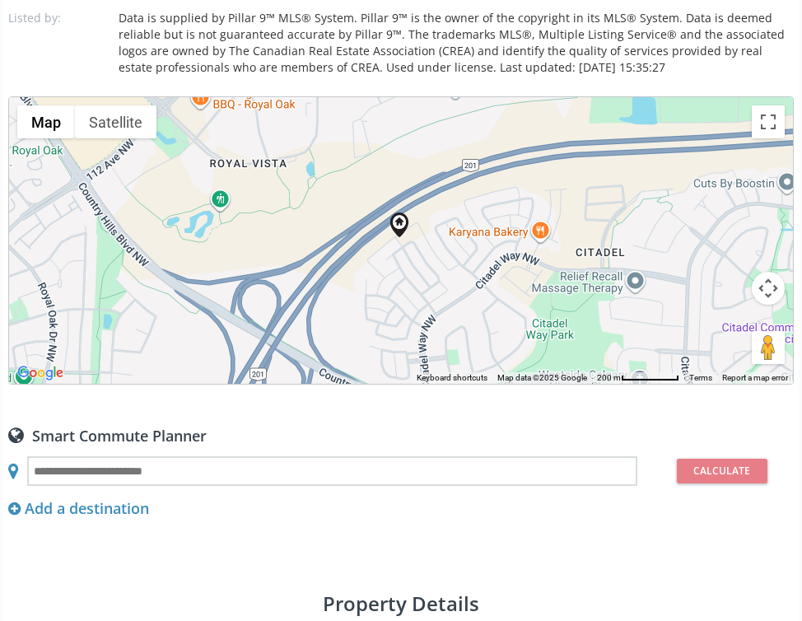
scroll to position [1330, 0]
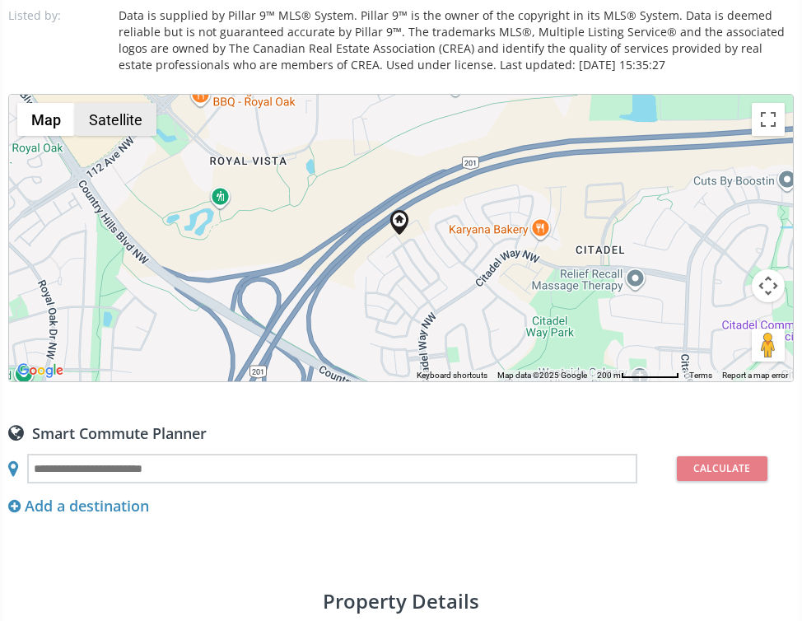
click at [101, 124] on button "Satellite" at bounding box center [116, 119] width 82 height 33
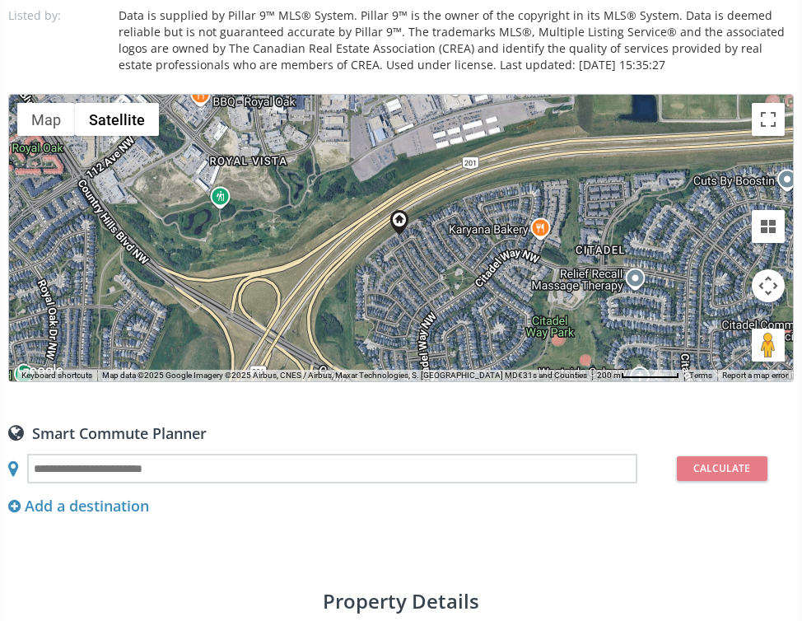
click at [765, 280] on button "Map camera controls" at bounding box center [768, 285] width 33 height 33
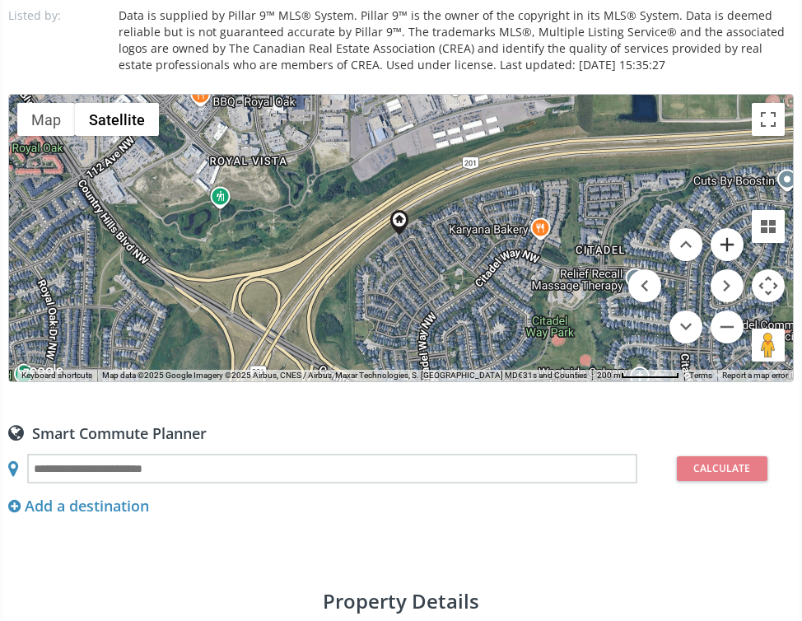
click at [730, 243] on button "Zoom in" at bounding box center [727, 244] width 33 height 33
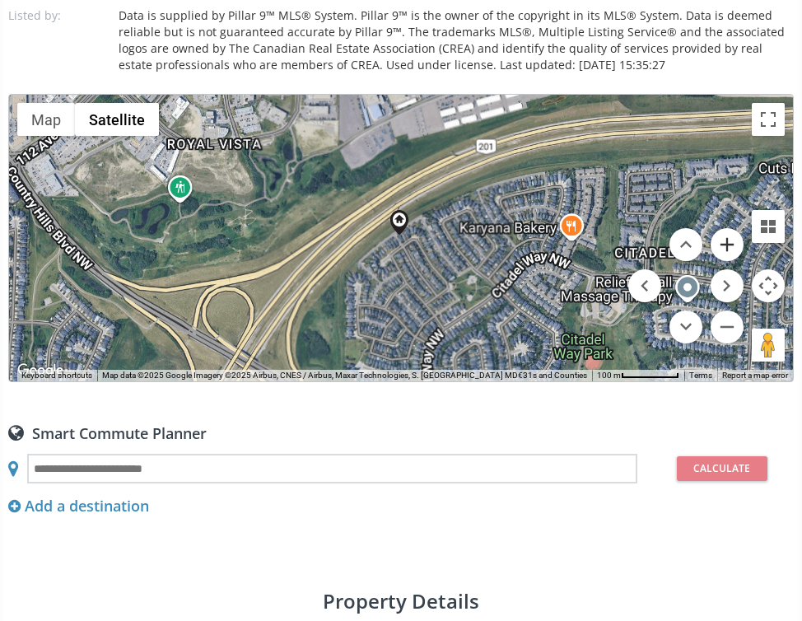
click at [730, 243] on button "Zoom in" at bounding box center [727, 244] width 33 height 33
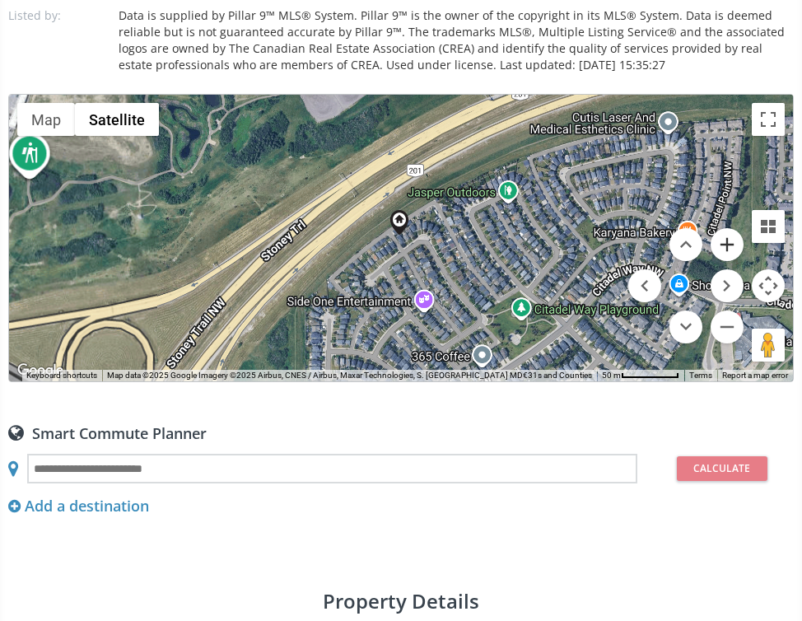
click at [730, 243] on button "Zoom in" at bounding box center [727, 244] width 33 height 33
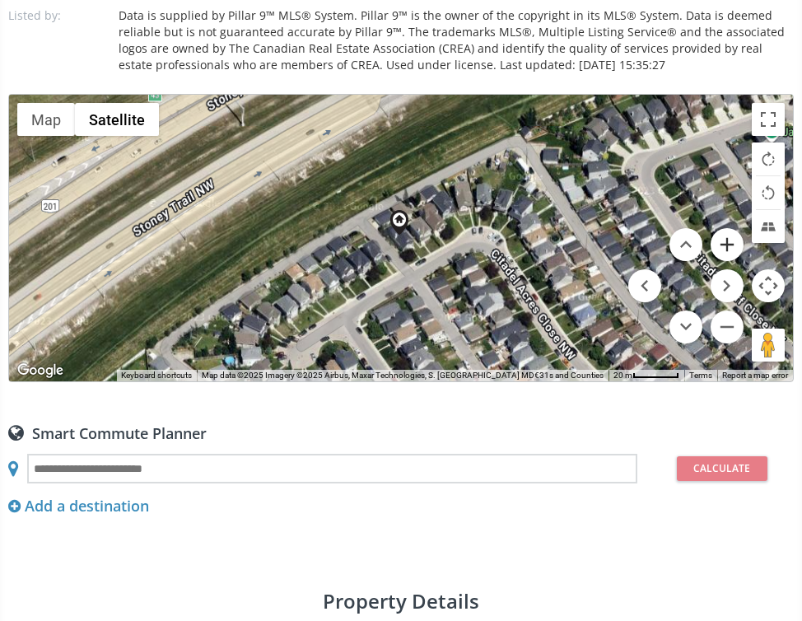
click at [730, 243] on button "Zoom in" at bounding box center [727, 244] width 33 height 33
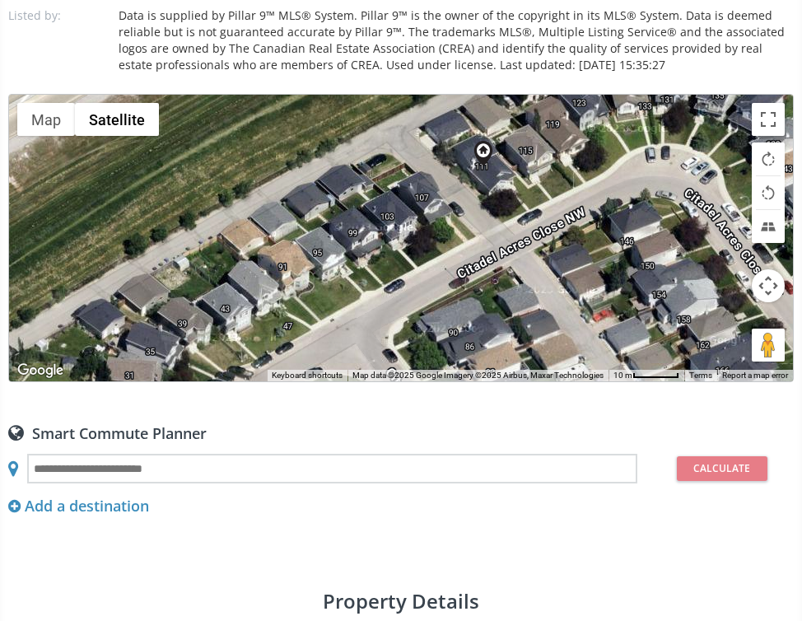
drag, startPoint x: 458, startPoint y: 250, endPoint x: 542, endPoint y: 185, distance: 106.3
click at [542, 185] on div "To navigate, press the arrow keys." at bounding box center [401, 238] width 784 height 287
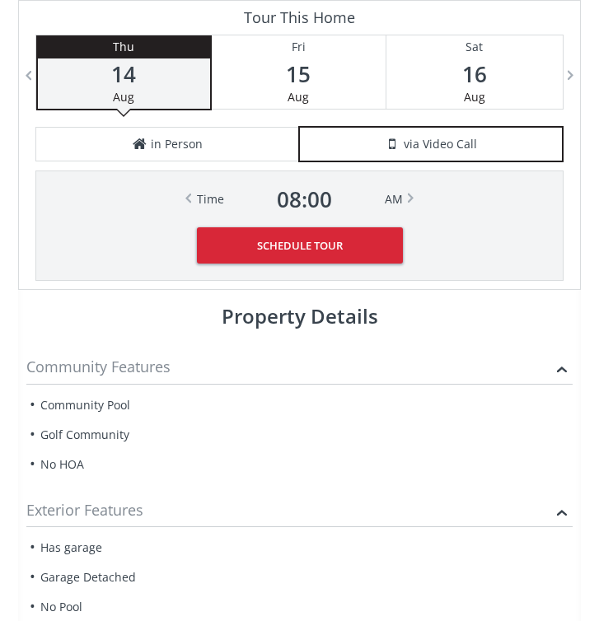
scroll to position [1409, 0]
